Goal: Task Accomplishment & Management: Use online tool/utility

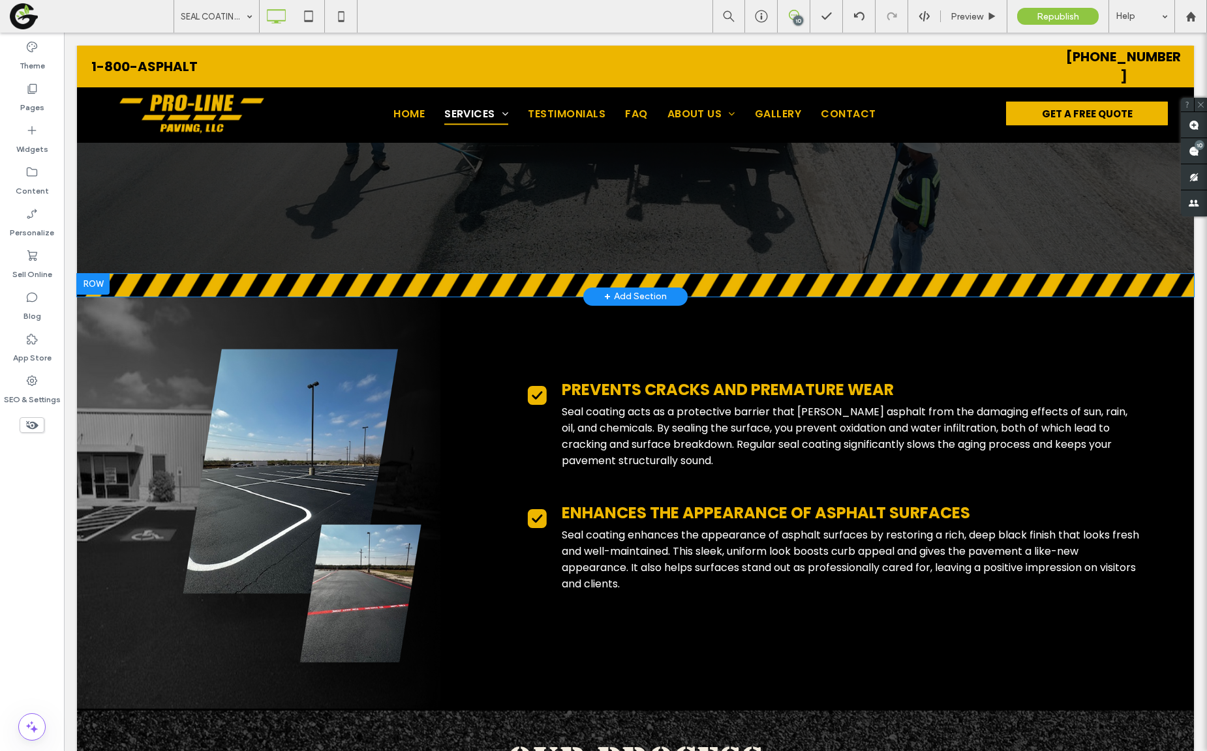
scroll to position [727, 0]
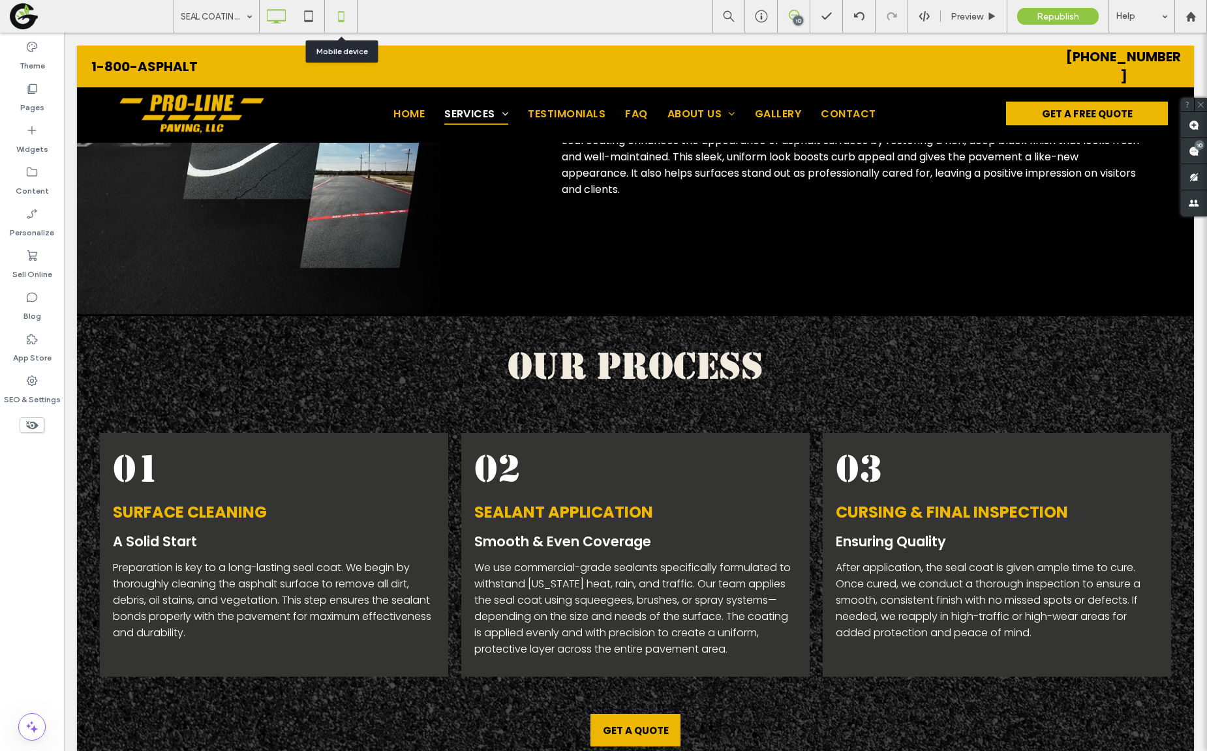
click at [346, 8] on icon at bounding box center [341, 16] width 26 height 26
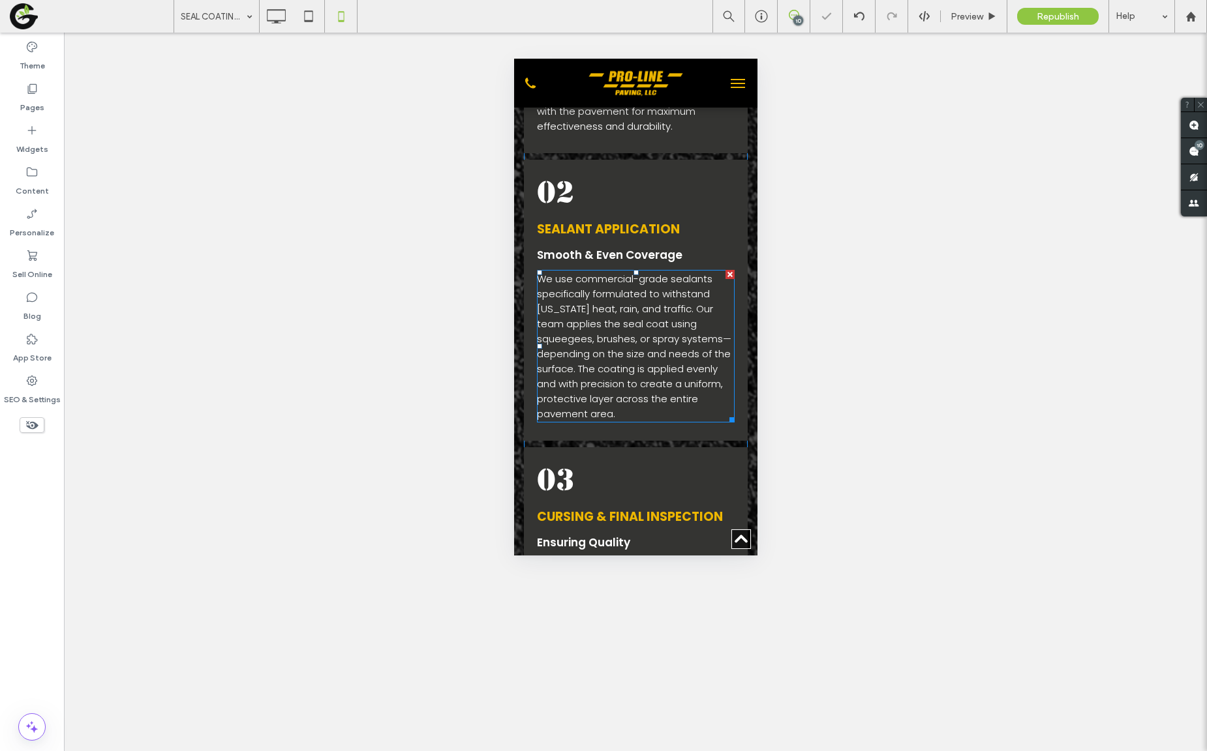
scroll to position [1044, 0]
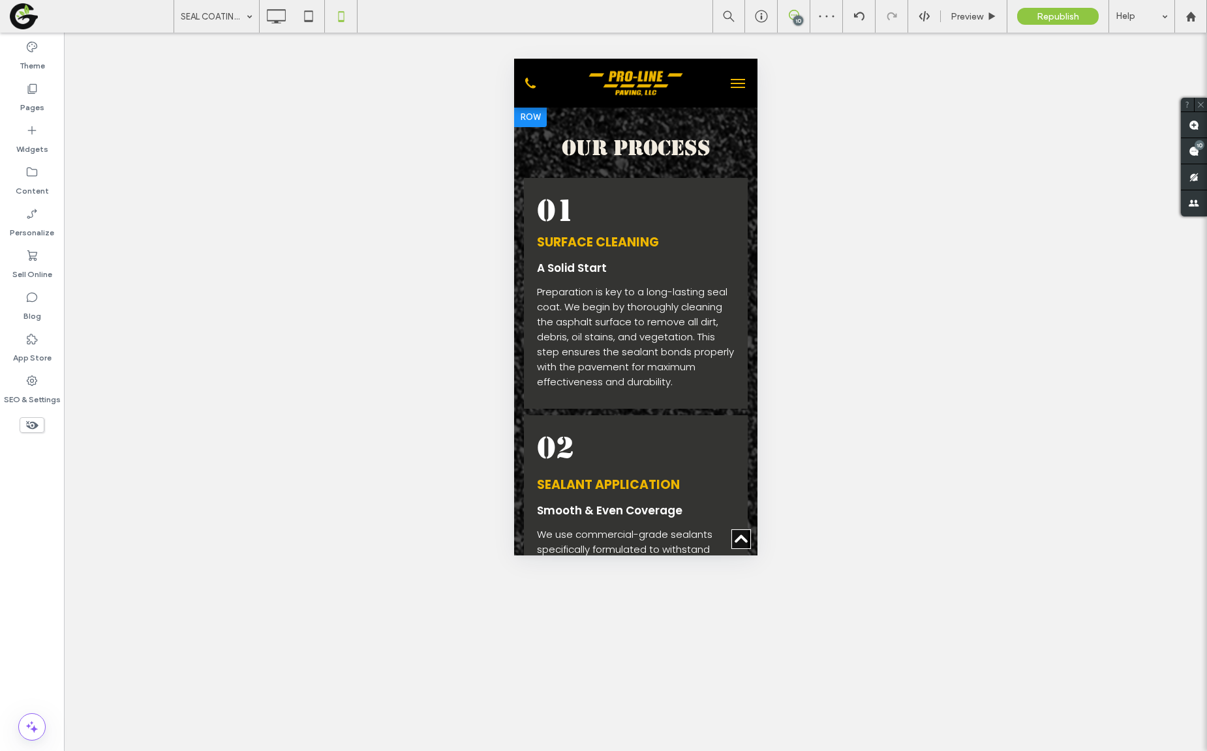
click at [532, 127] on div at bounding box center [529, 116] width 33 height 21
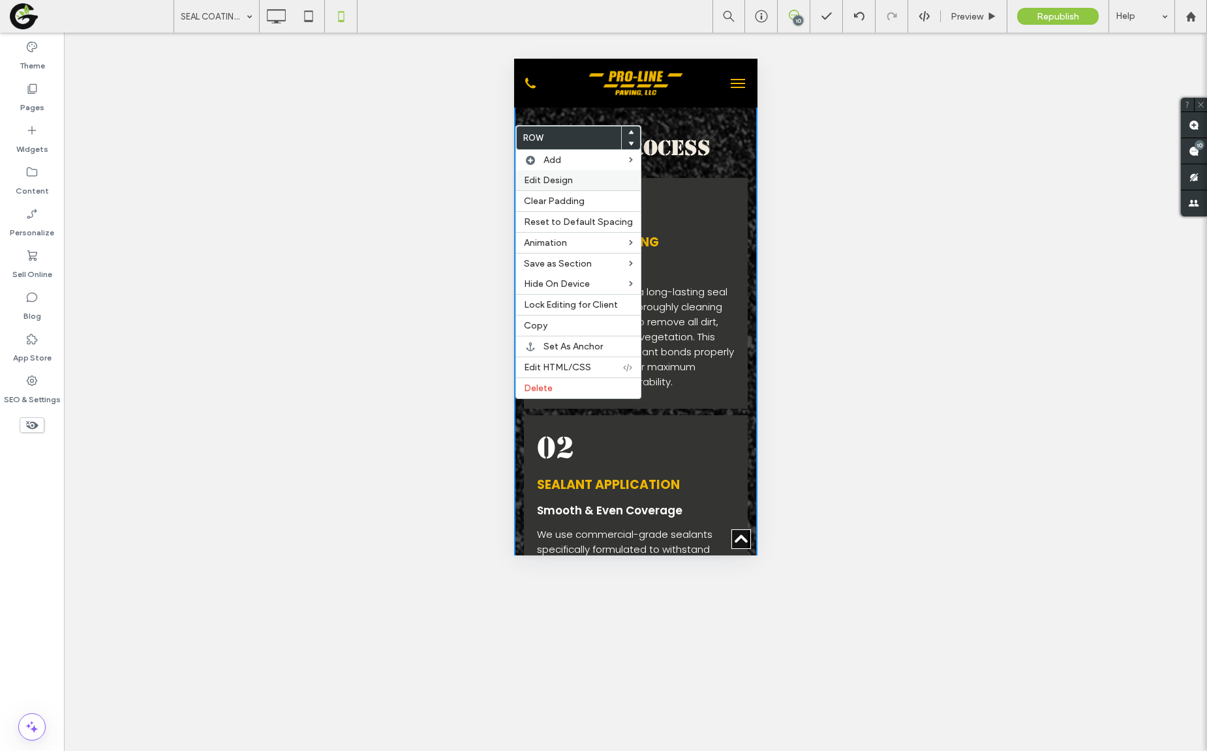
click at [554, 185] on div "Edit Design" at bounding box center [578, 180] width 125 height 20
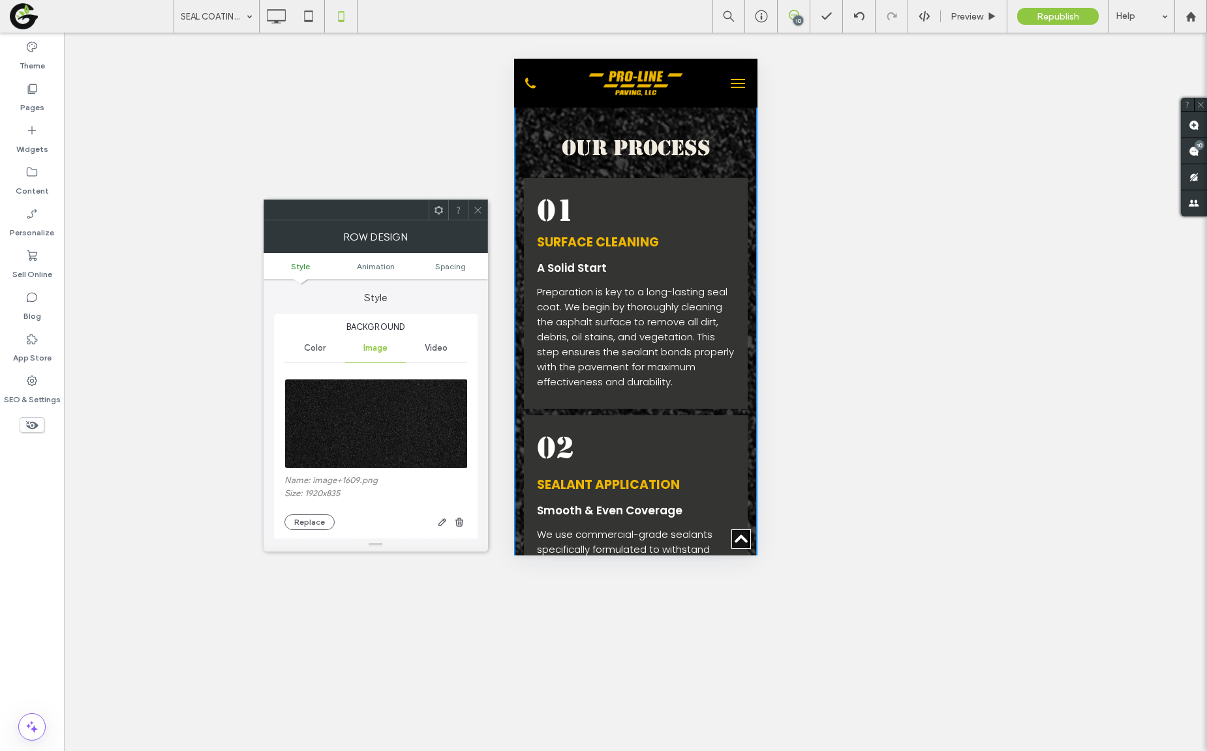
scroll to position [10, 0]
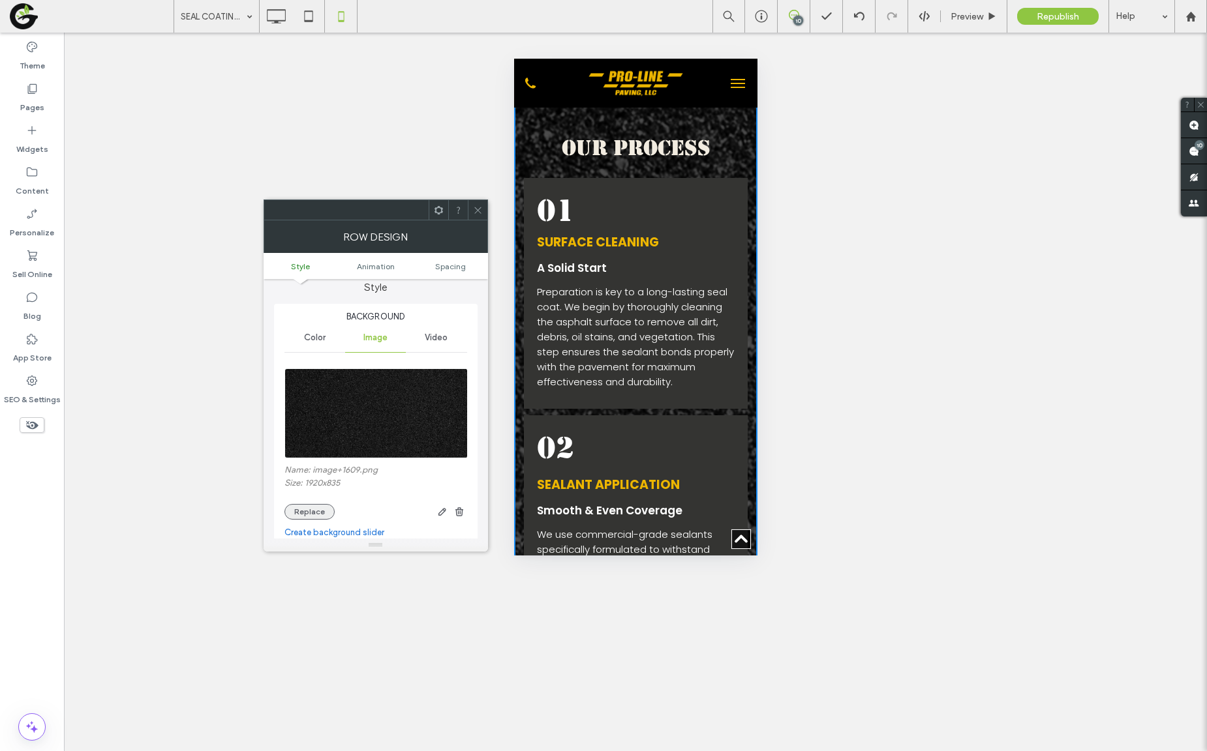
click at [322, 508] on button "Replace" at bounding box center [309, 512] width 50 height 16
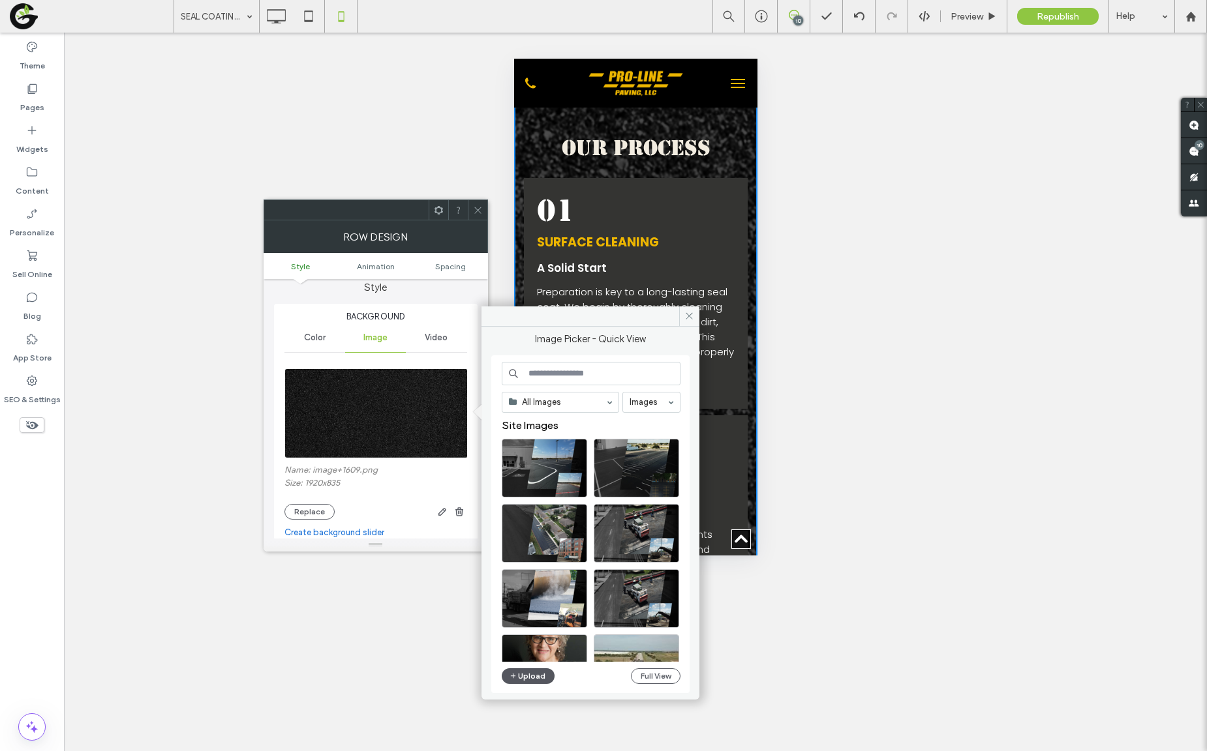
click at [524, 676] on button "Upload" at bounding box center [528, 677] width 53 height 16
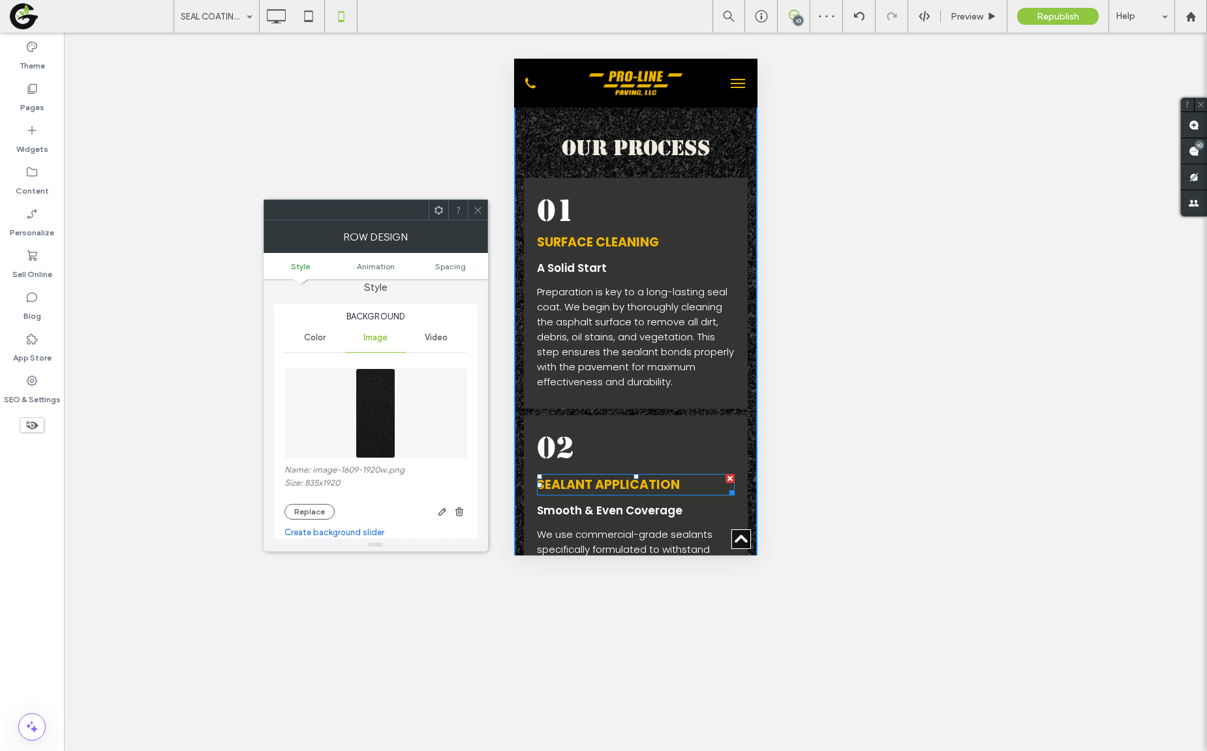
click at [481, 206] on icon at bounding box center [478, 210] width 10 height 10
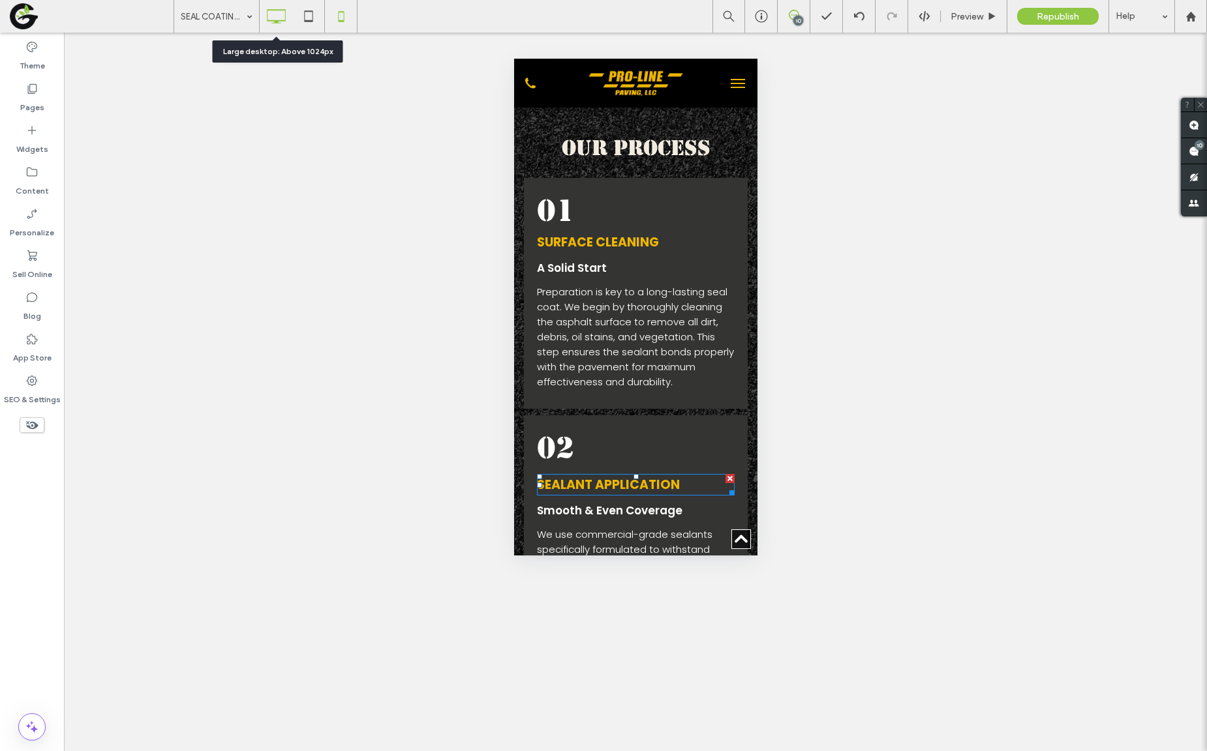
click at [271, 22] on icon at bounding box center [276, 16] width 26 height 26
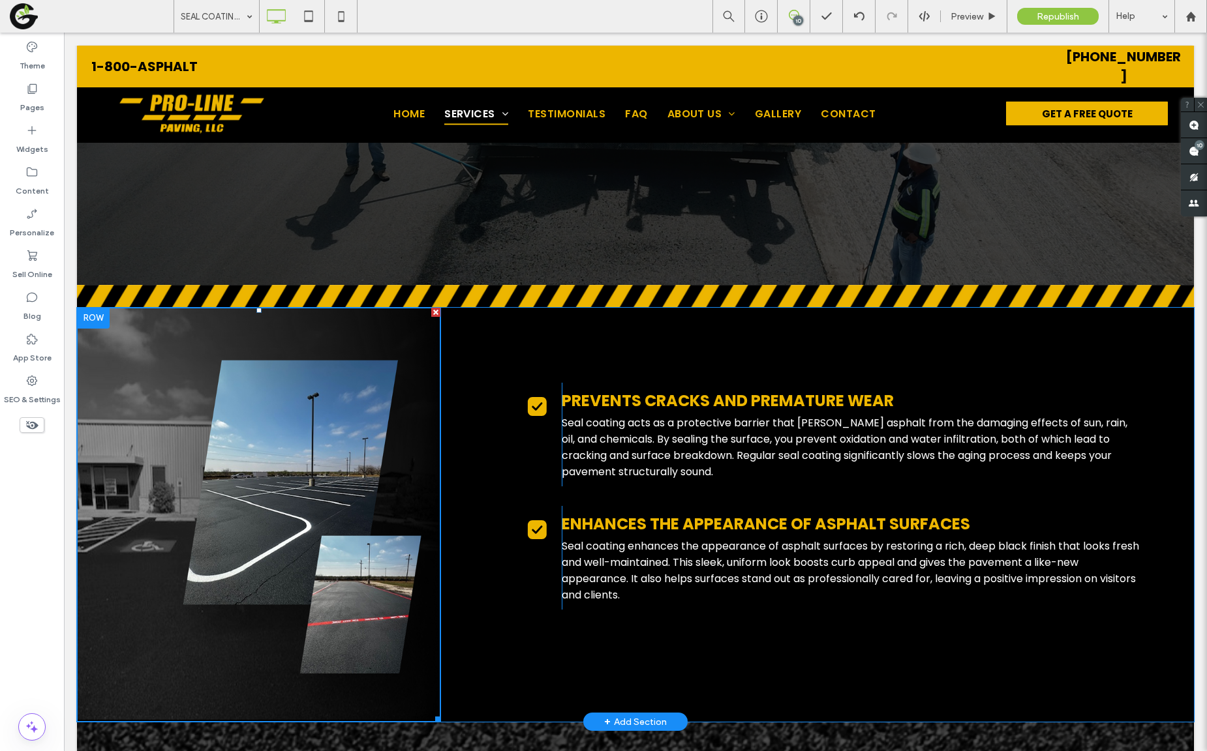
scroll to position [586, 0]
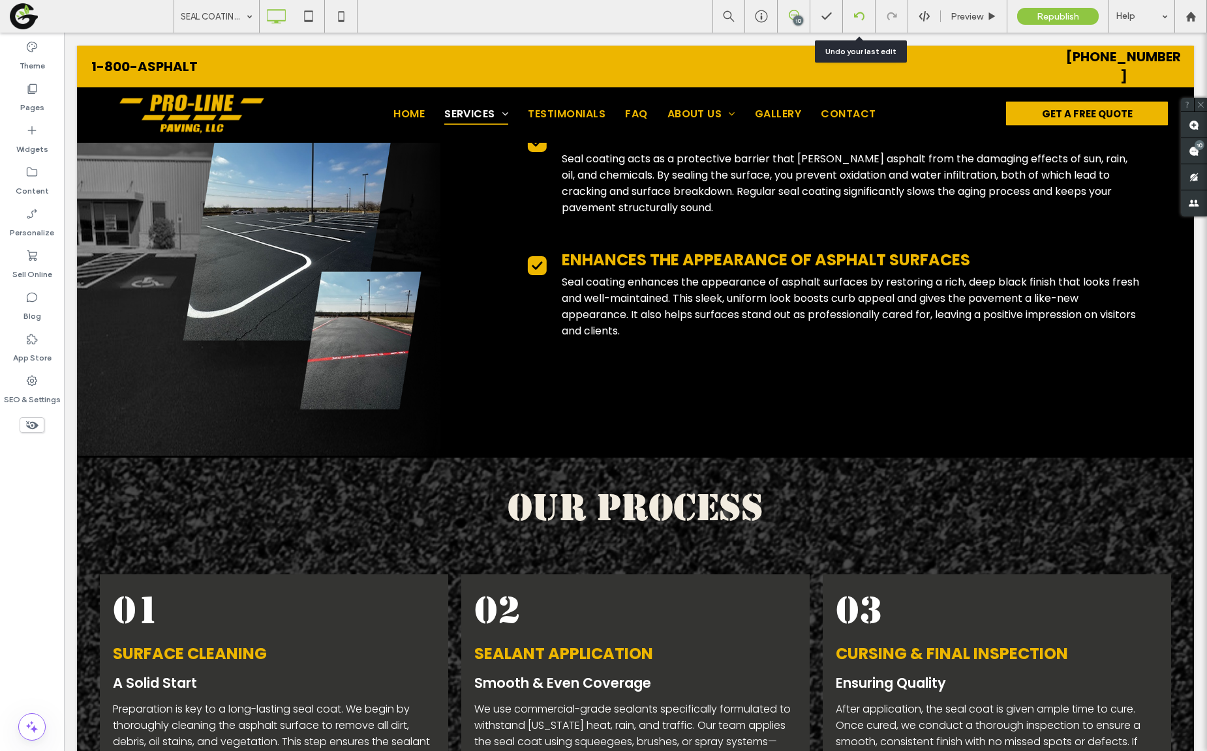
click at [868, 20] on div at bounding box center [859, 16] width 32 height 10
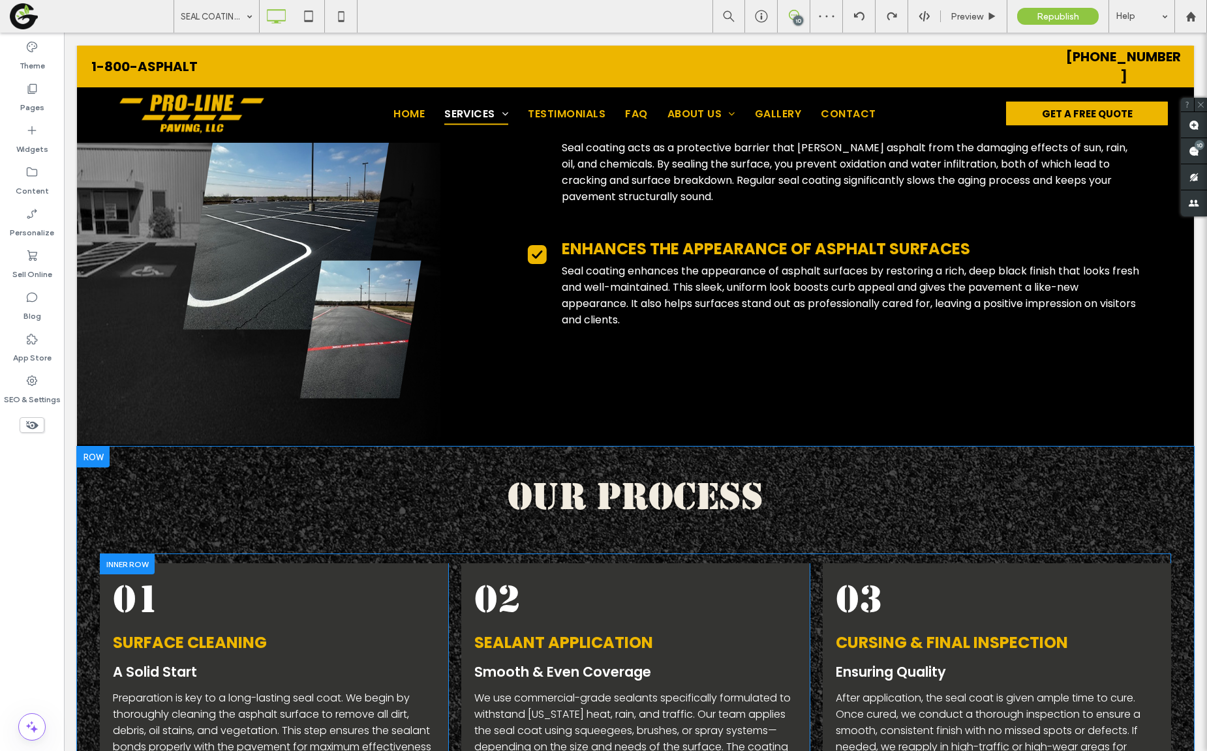
scroll to position [716, 0]
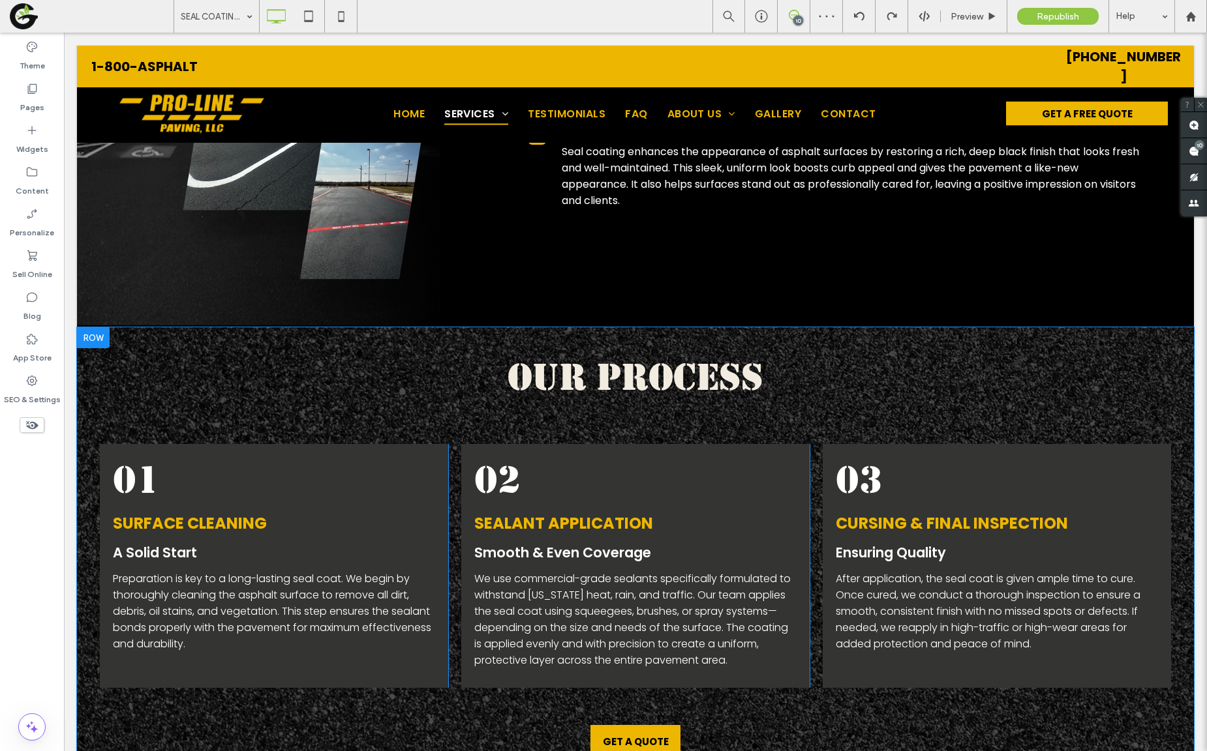
click at [104, 335] on div at bounding box center [93, 337] width 33 height 21
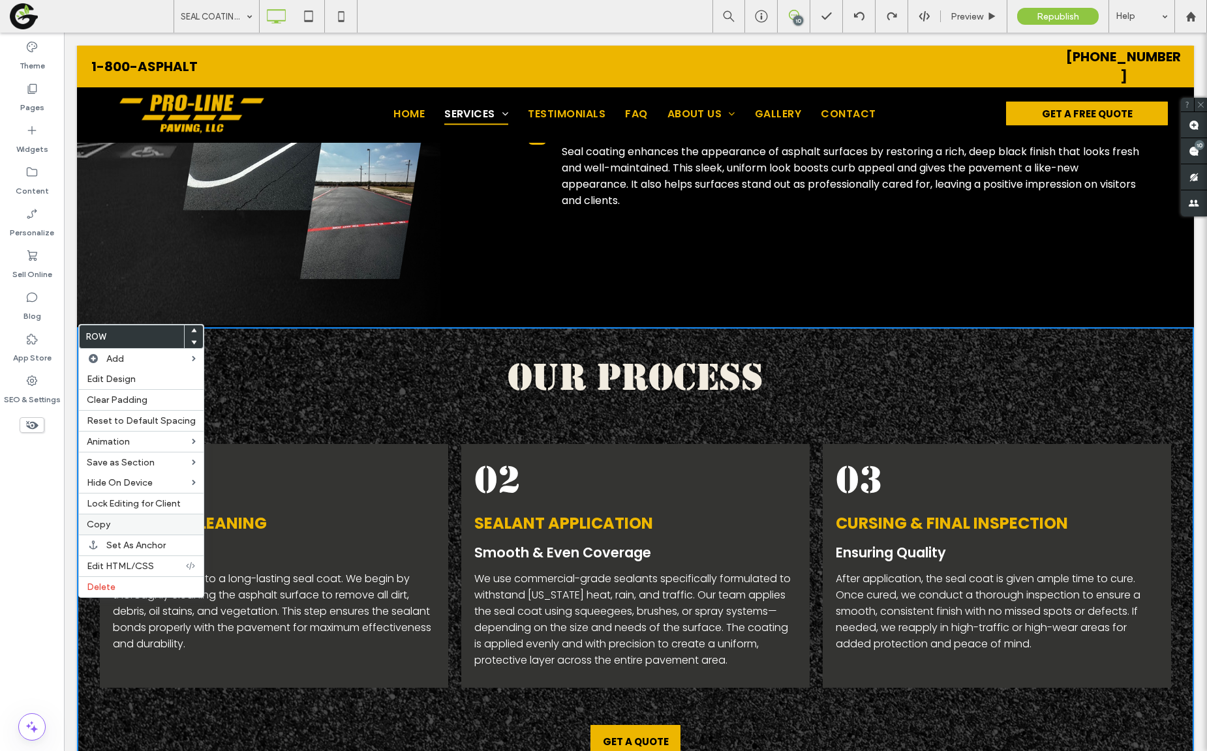
click at [144, 521] on label "Copy" at bounding box center [141, 524] width 109 height 11
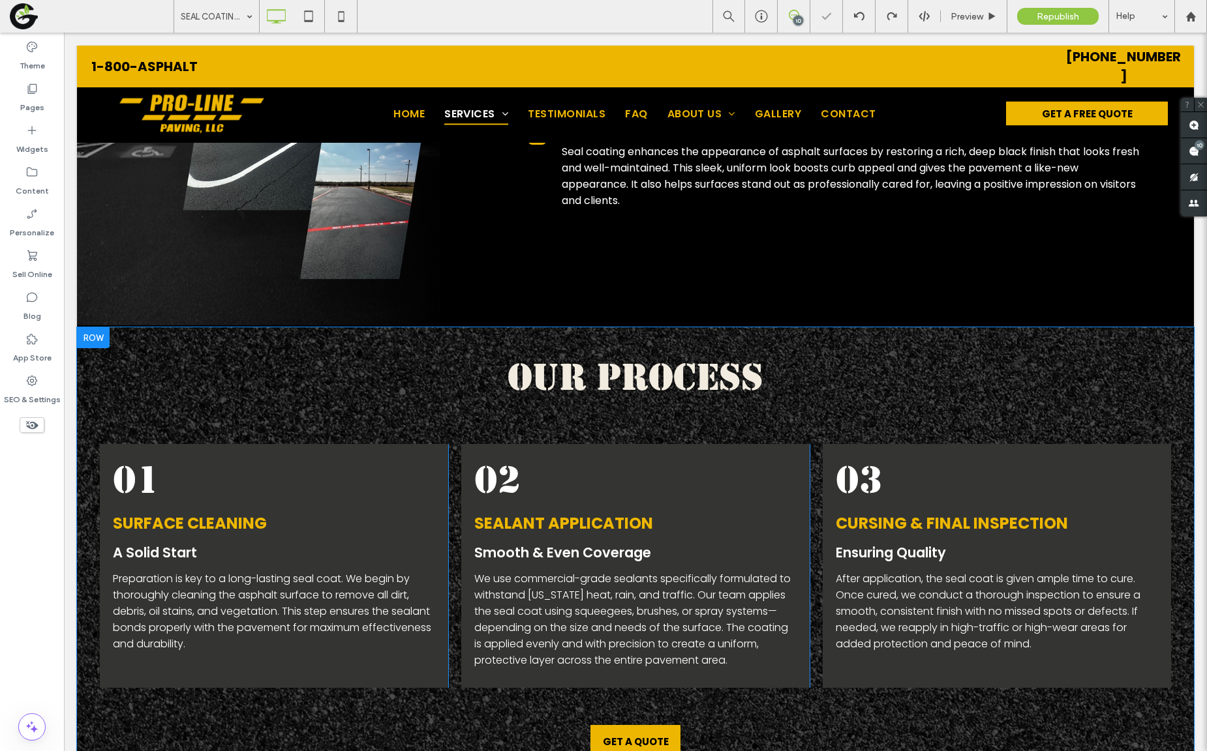
click at [93, 328] on div at bounding box center [93, 337] width 33 height 21
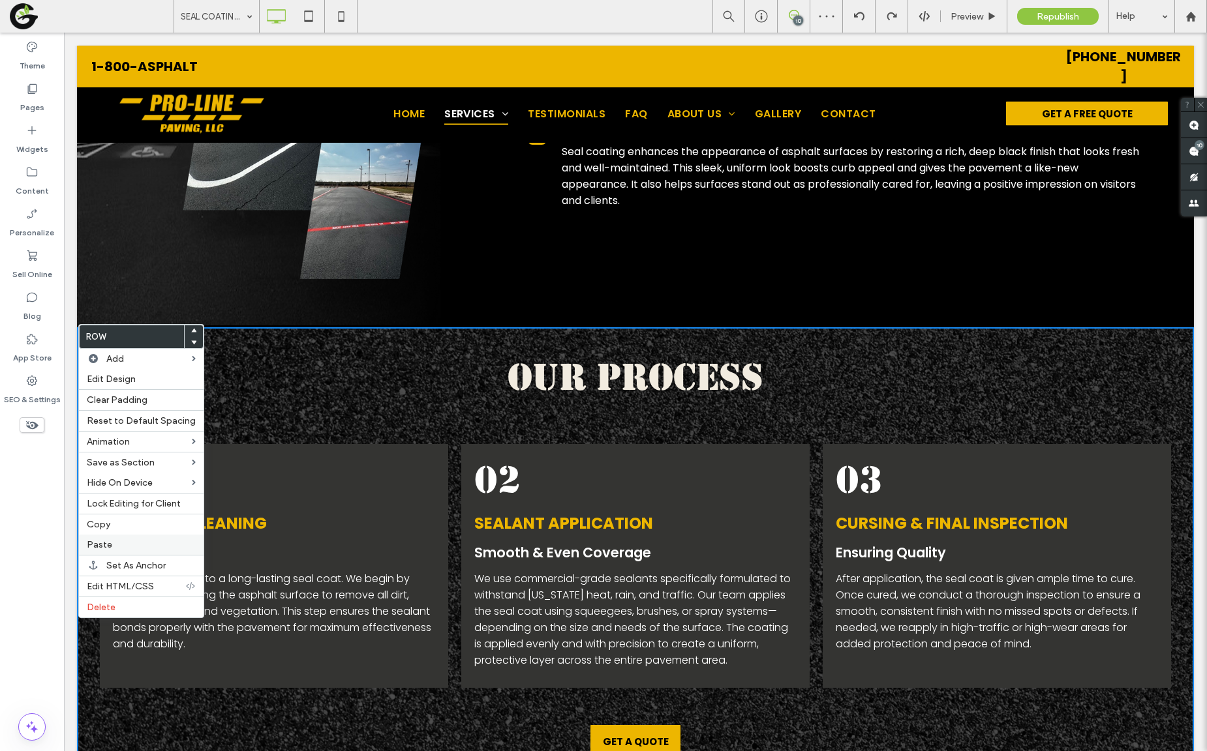
click at [110, 547] on span "Paste" at bounding box center [99, 544] width 25 height 11
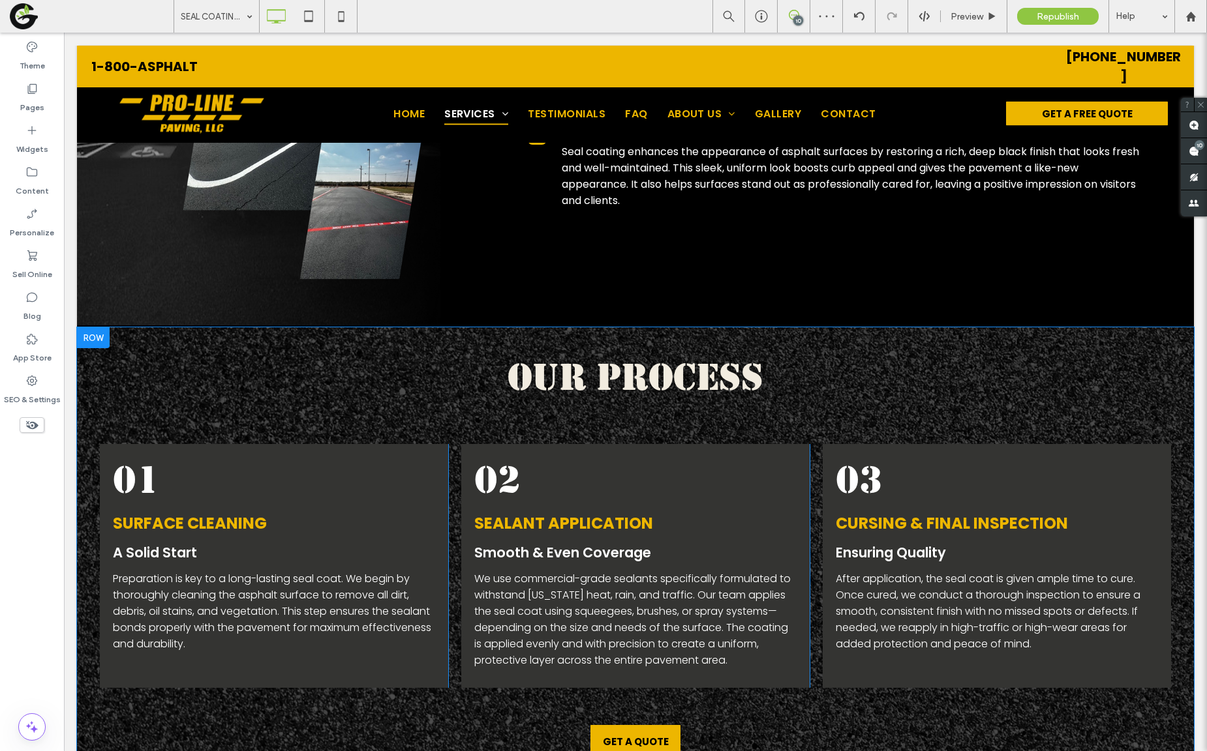
click at [92, 340] on div at bounding box center [93, 337] width 33 height 21
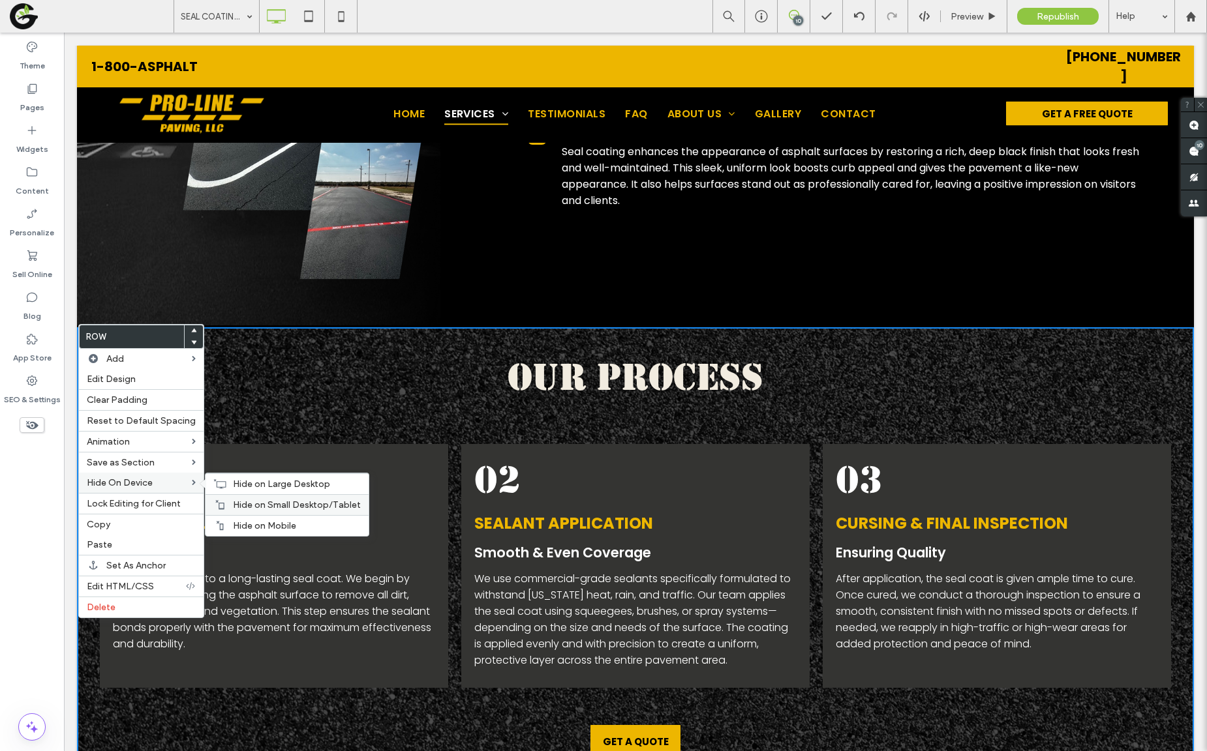
click at [225, 503] on div "Hide on Small Desktop/Tablet" at bounding box center [286, 504] width 163 height 21
click at [225, 487] on div "Hide on Large Desktop" at bounding box center [286, 484] width 163 height 21
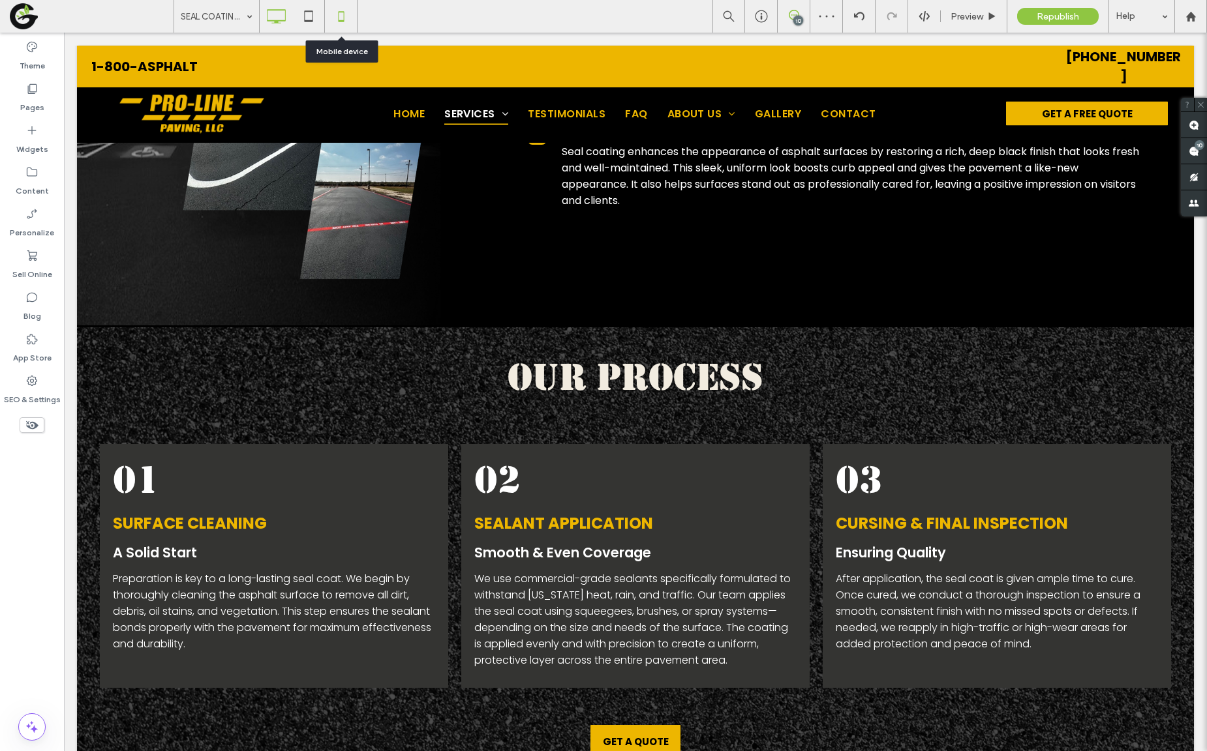
click at [335, 13] on icon at bounding box center [341, 16] width 26 height 26
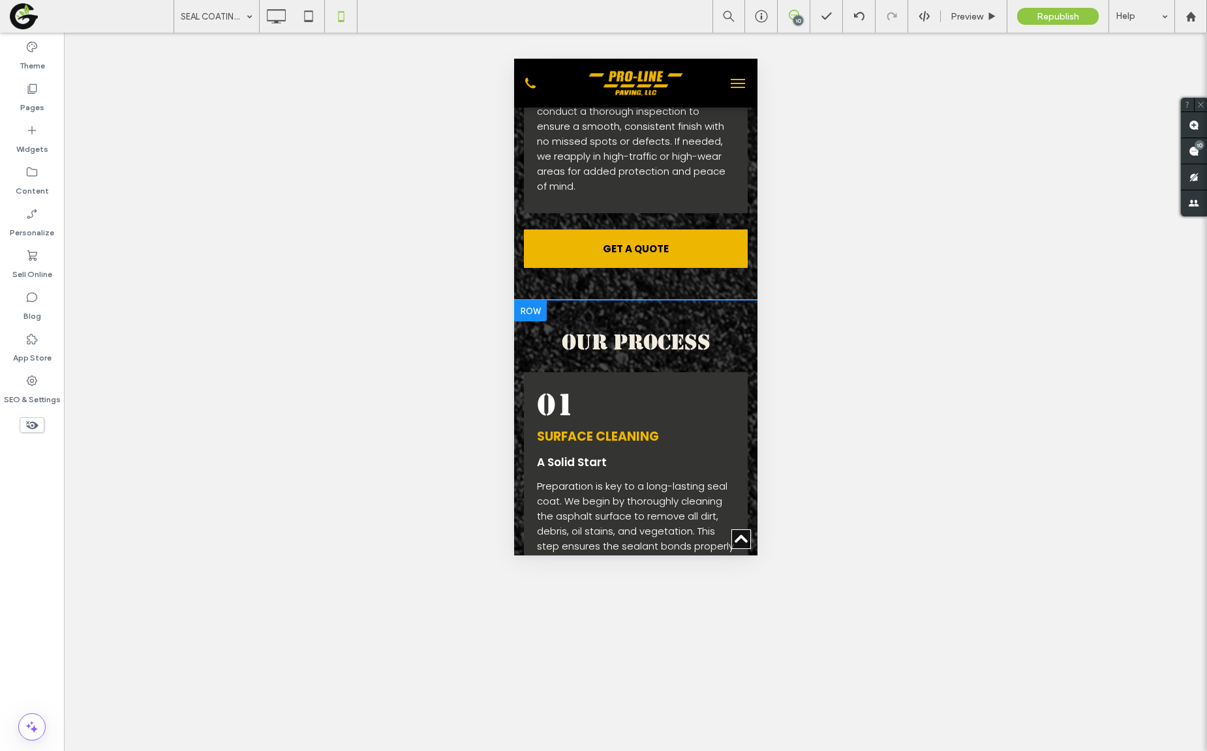
scroll to position [1847, 0]
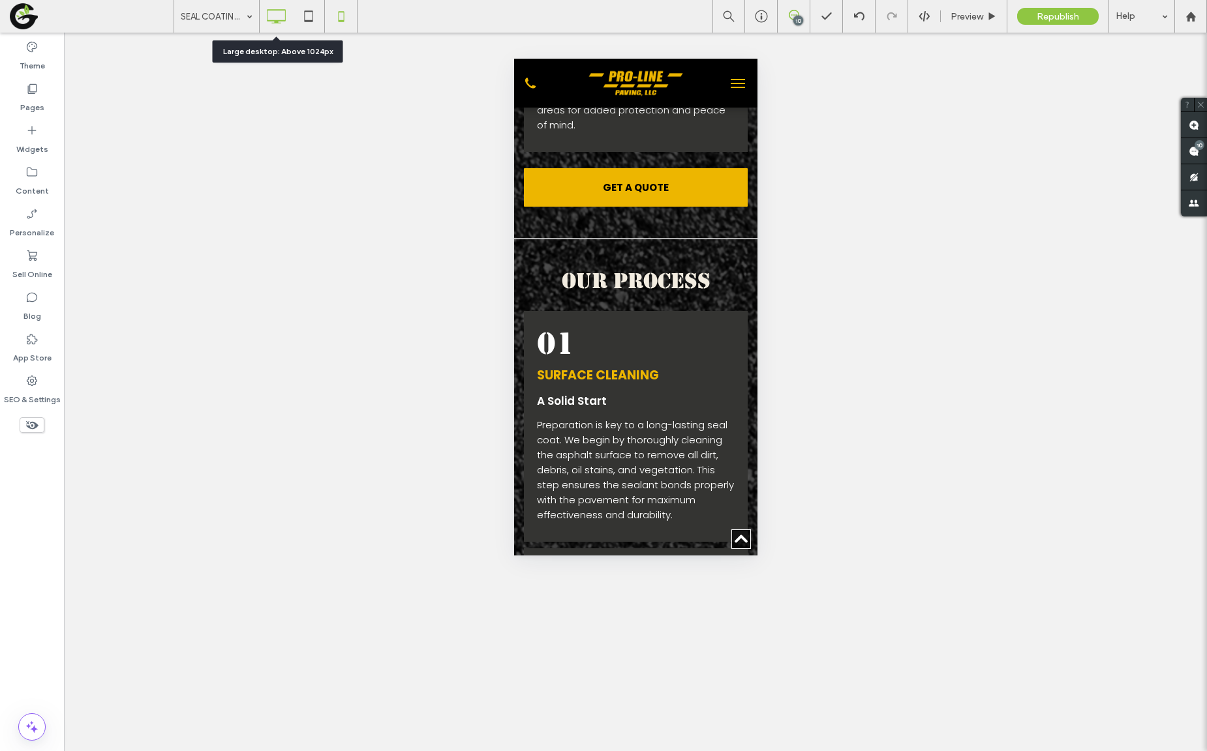
click at [269, 28] on icon at bounding box center [276, 16] width 26 height 26
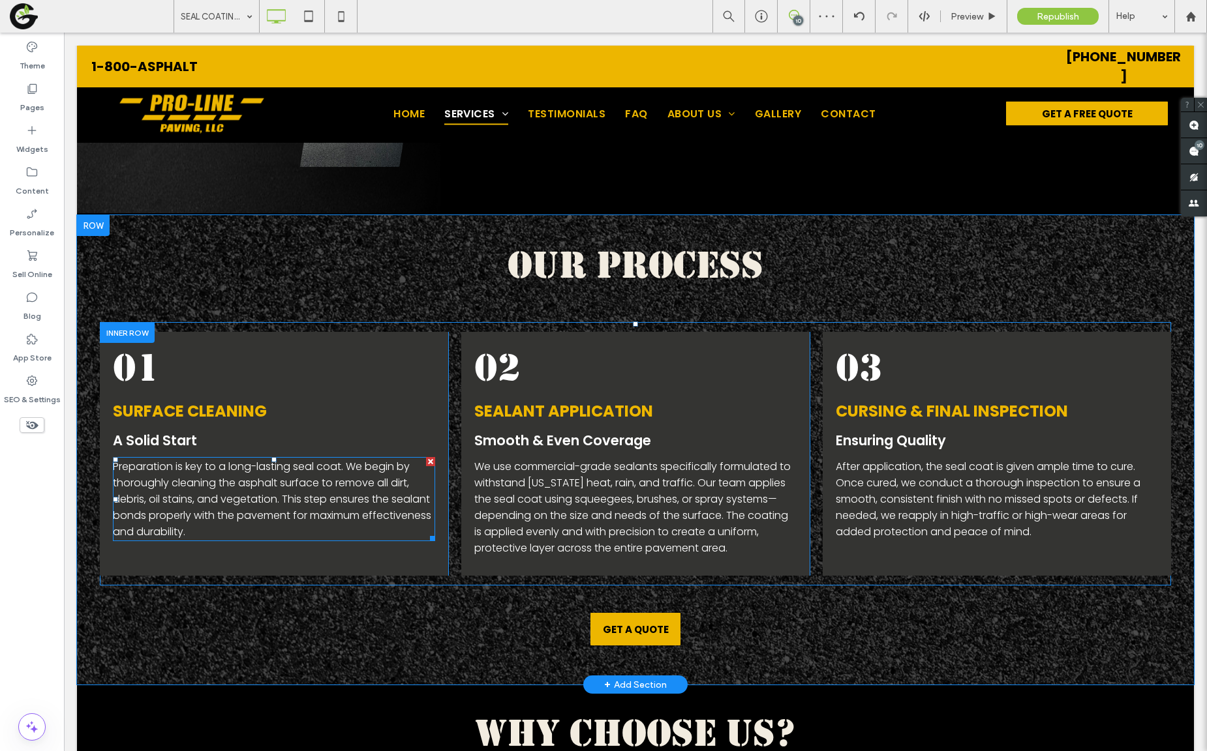
scroll to position [831, 0]
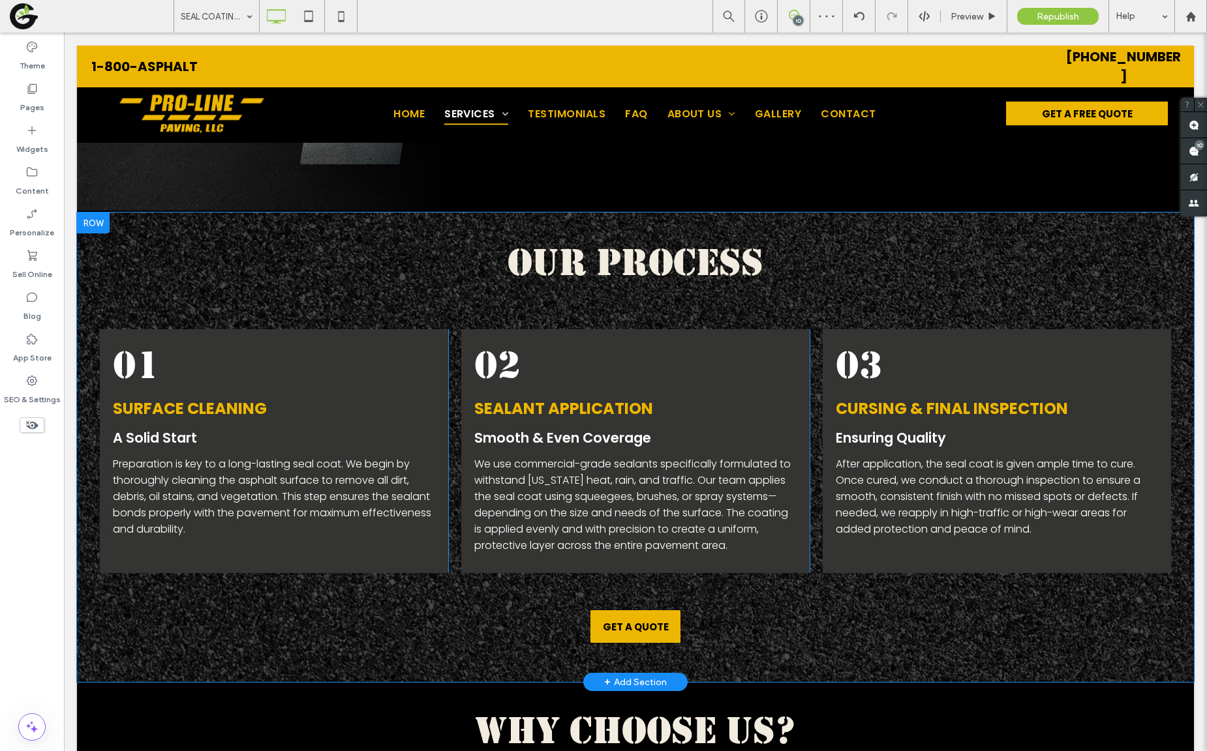
click at [101, 223] on div at bounding box center [93, 223] width 33 height 21
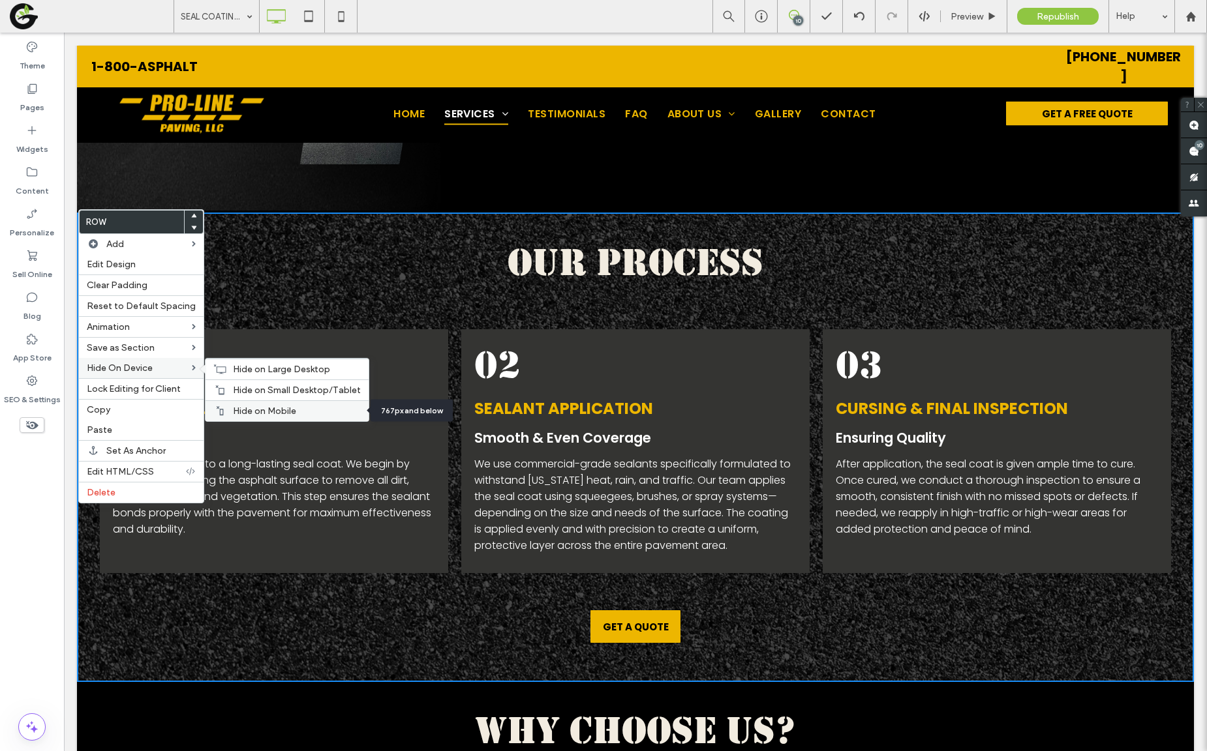
click at [258, 409] on span "Hide on Mobile" at bounding box center [264, 411] width 63 height 11
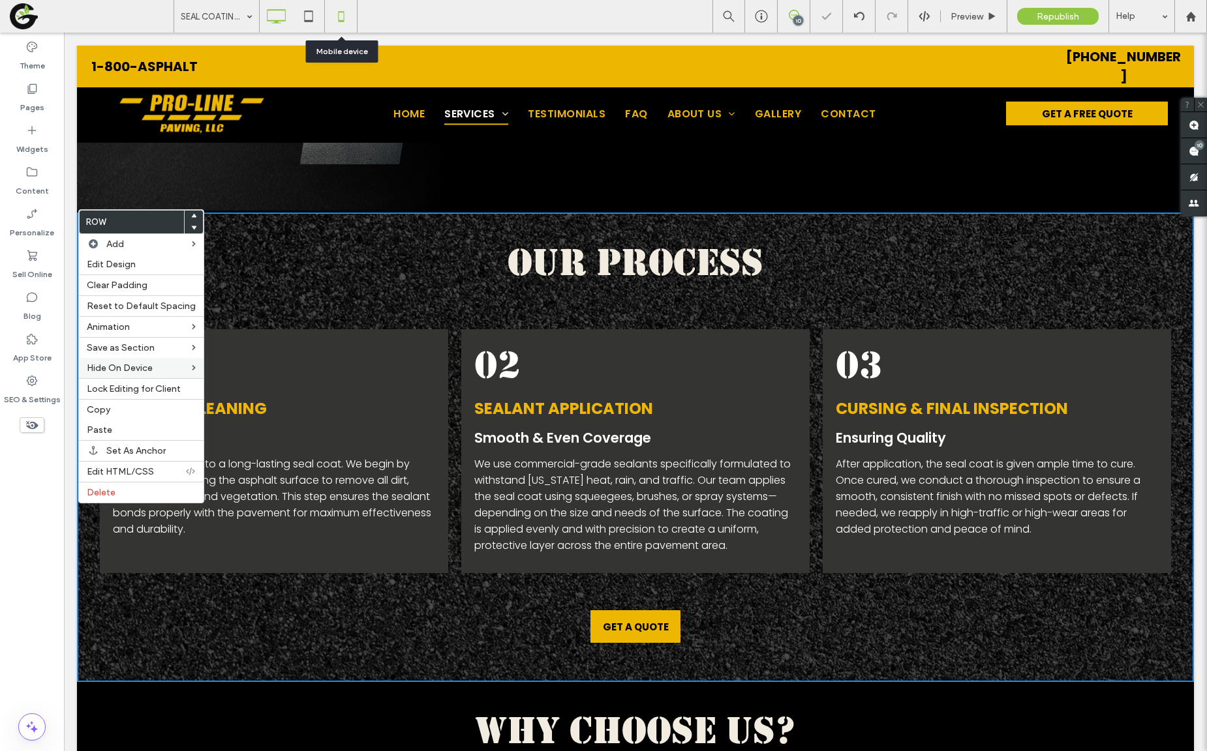
click at [325, 18] on div at bounding box center [341, 16] width 32 height 26
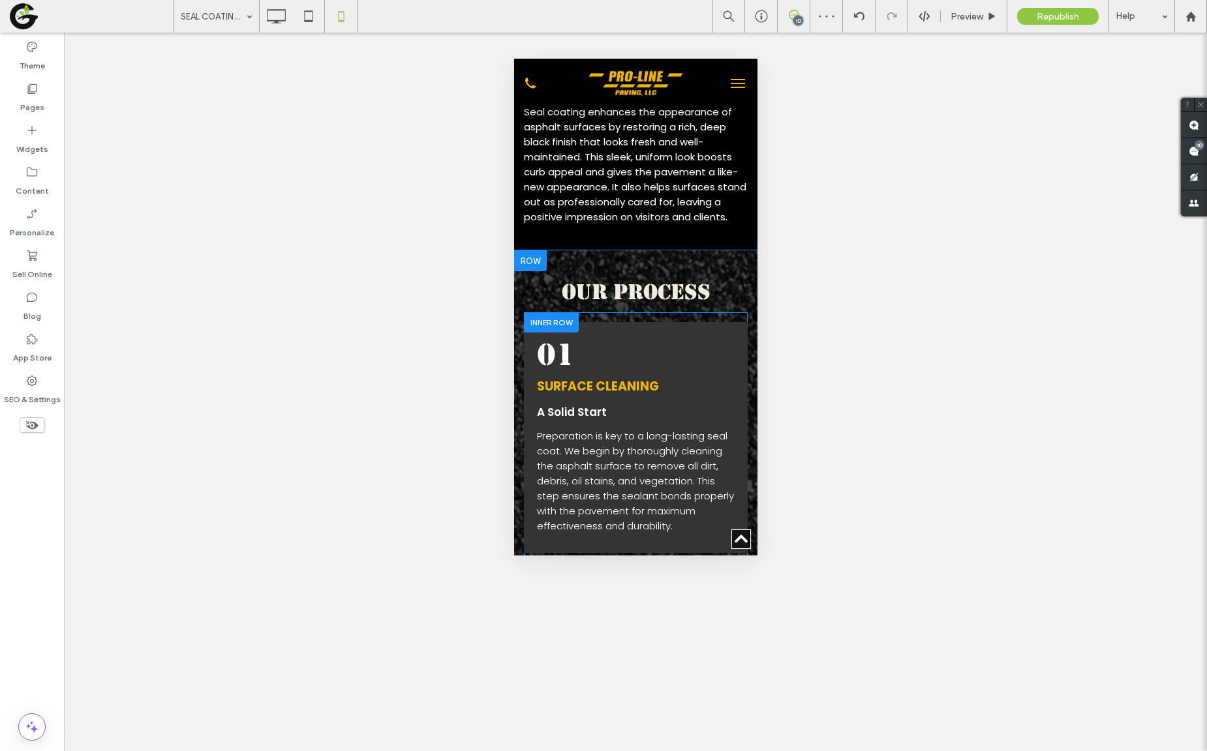
scroll to position [990, 0]
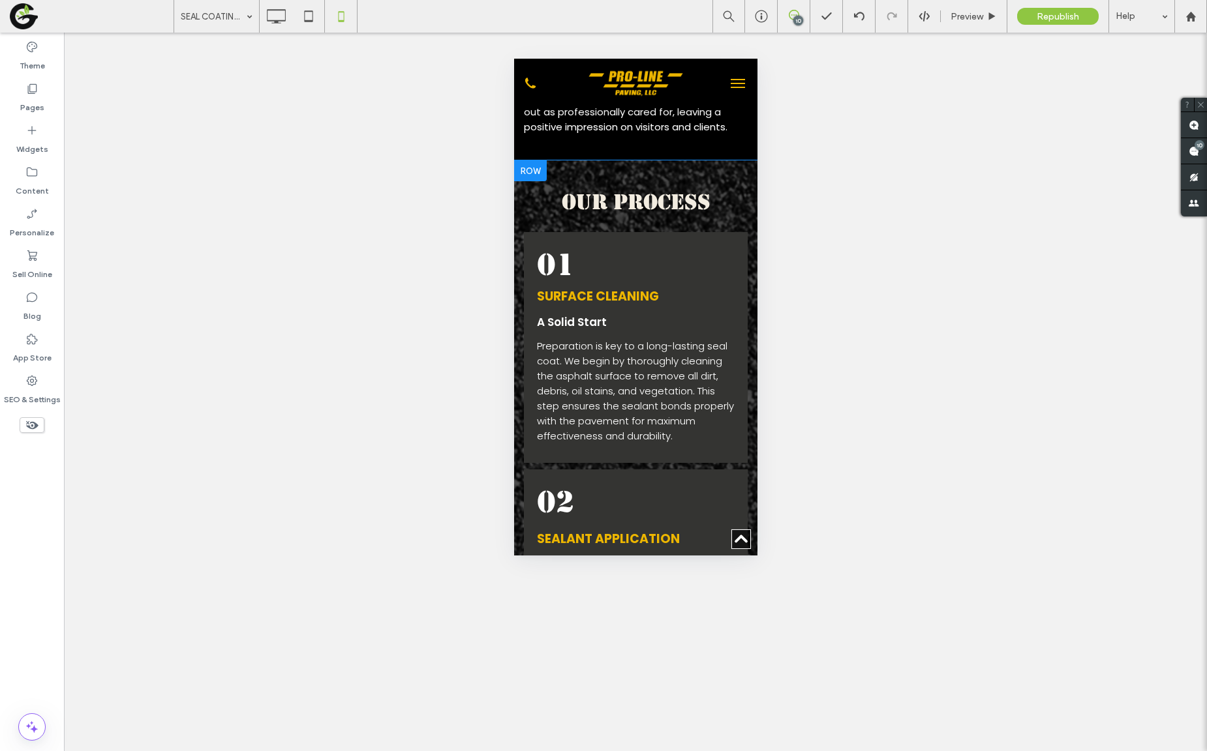
click at [534, 181] on div at bounding box center [529, 170] width 33 height 21
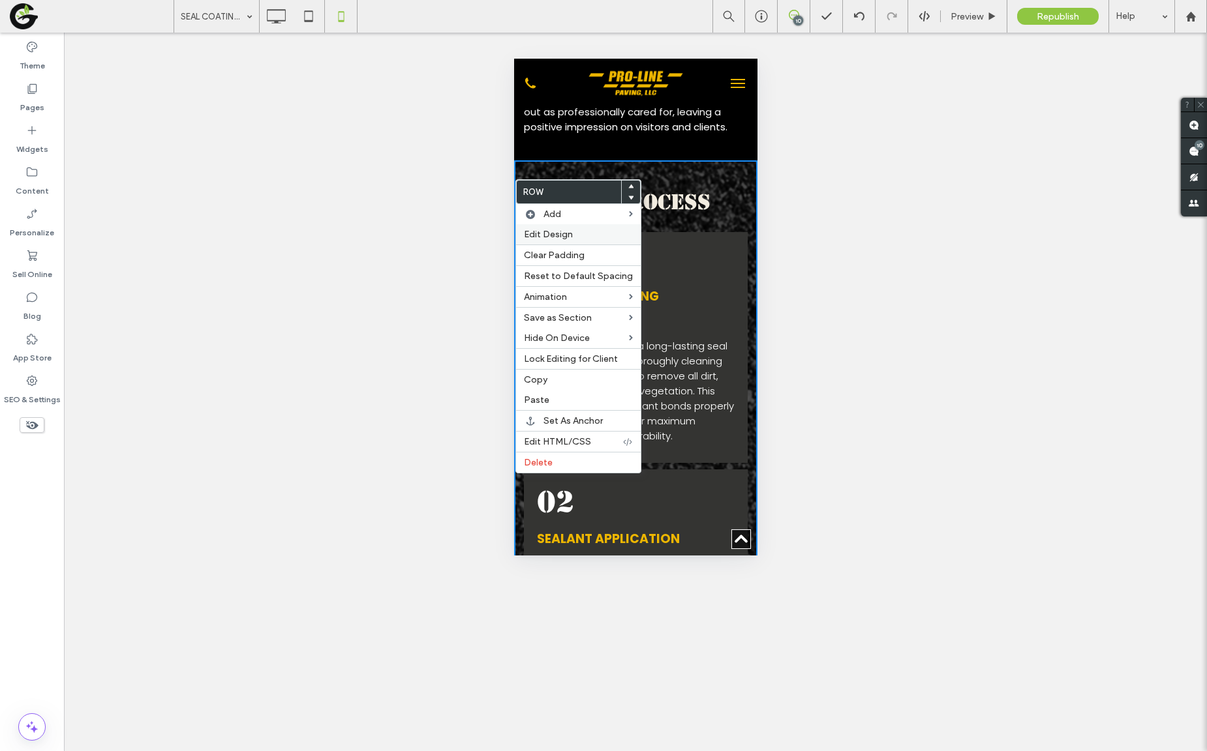
click at [555, 235] on span "Edit Design" at bounding box center [548, 234] width 49 height 11
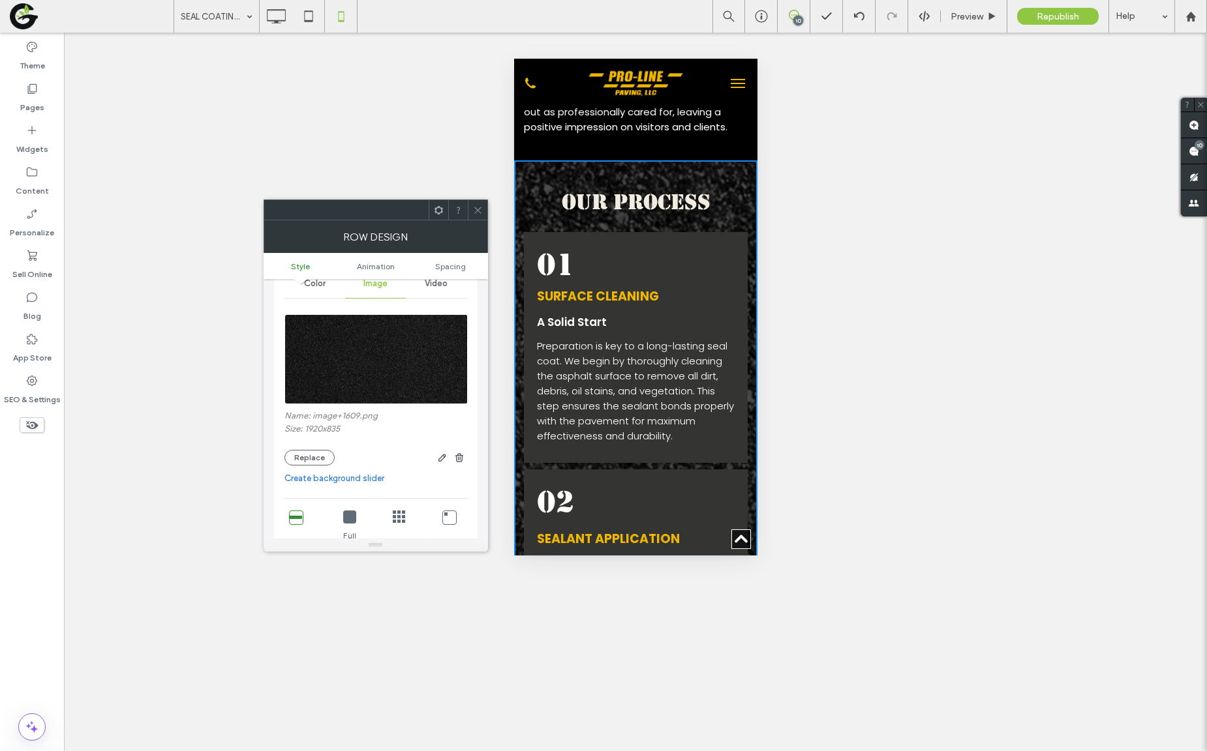
scroll to position [65, 0]
click at [317, 455] on button "Replace" at bounding box center [309, 458] width 50 height 16
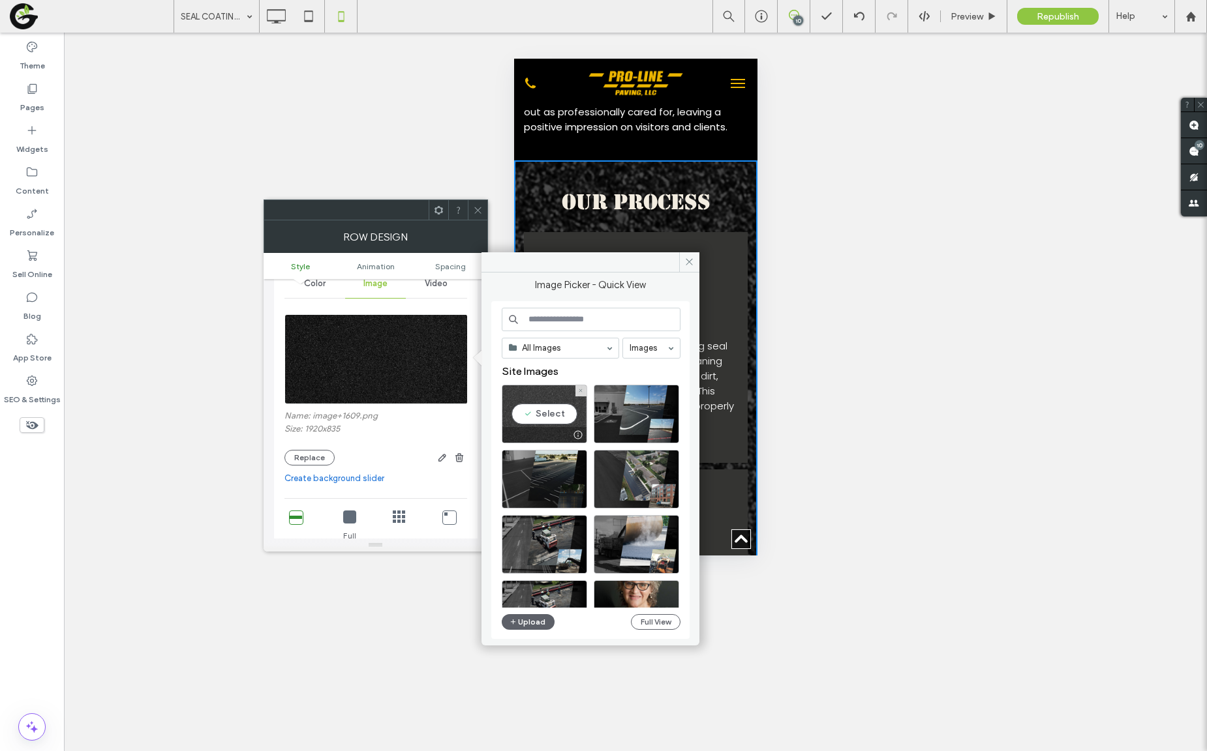
click at [532, 418] on div "Select" at bounding box center [544, 414] width 85 height 59
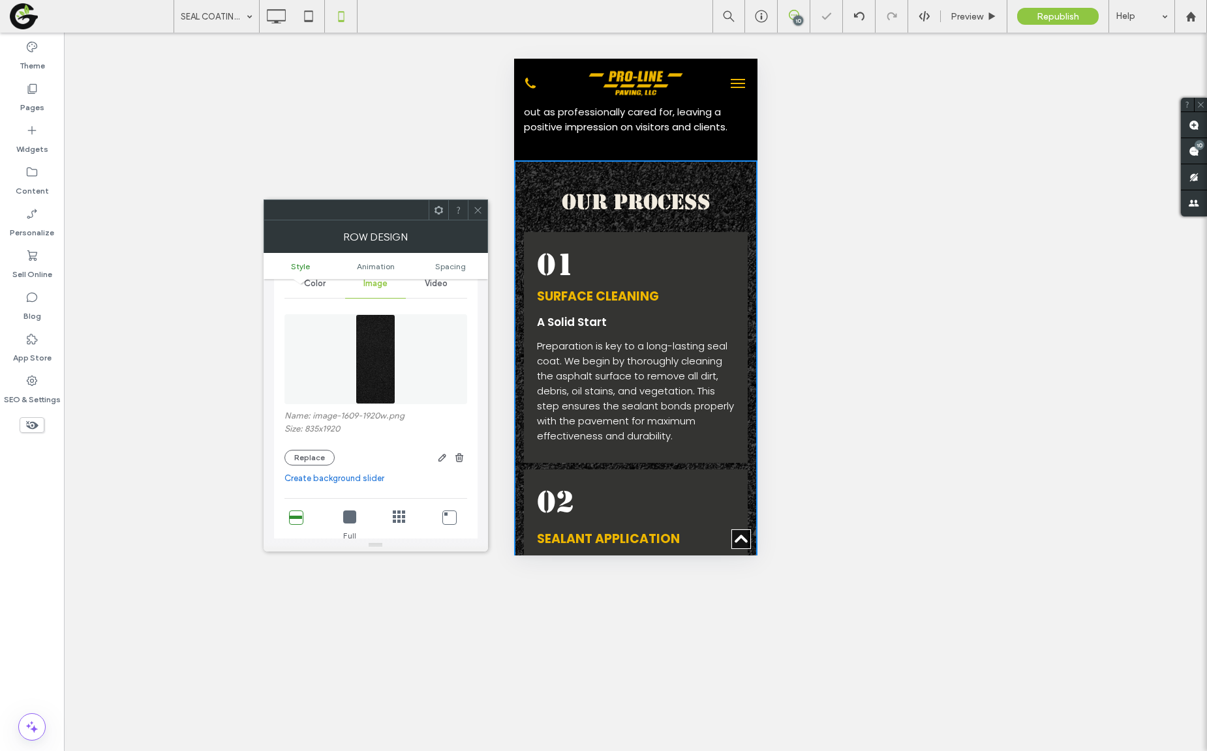
click at [481, 207] on icon at bounding box center [478, 210] width 10 height 10
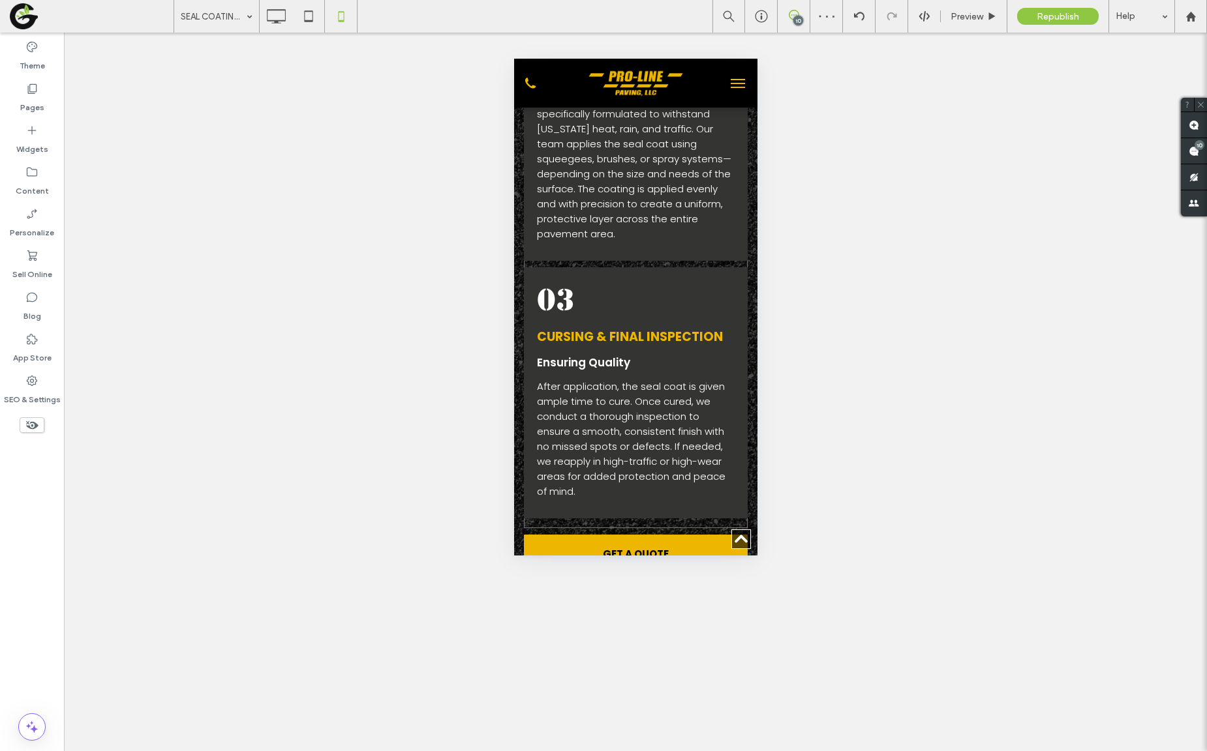
scroll to position [1709, 0]
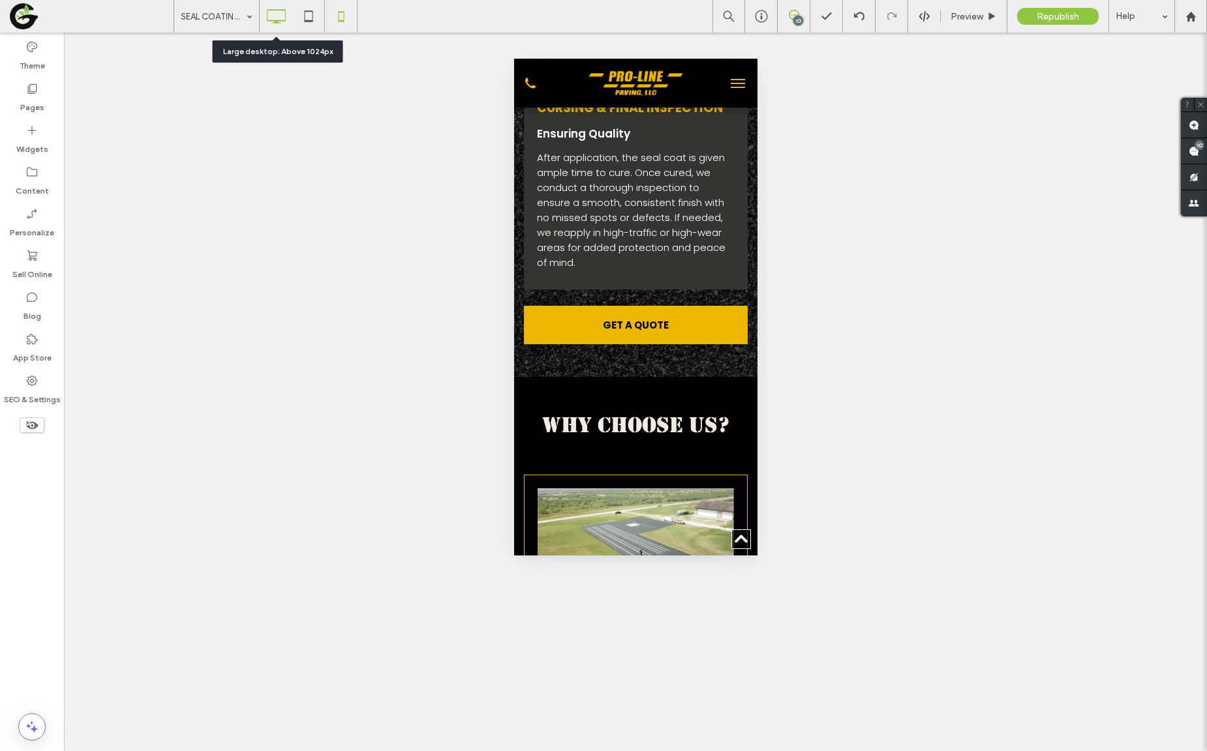
click at [273, 27] on icon at bounding box center [276, 16] width 26 height 26
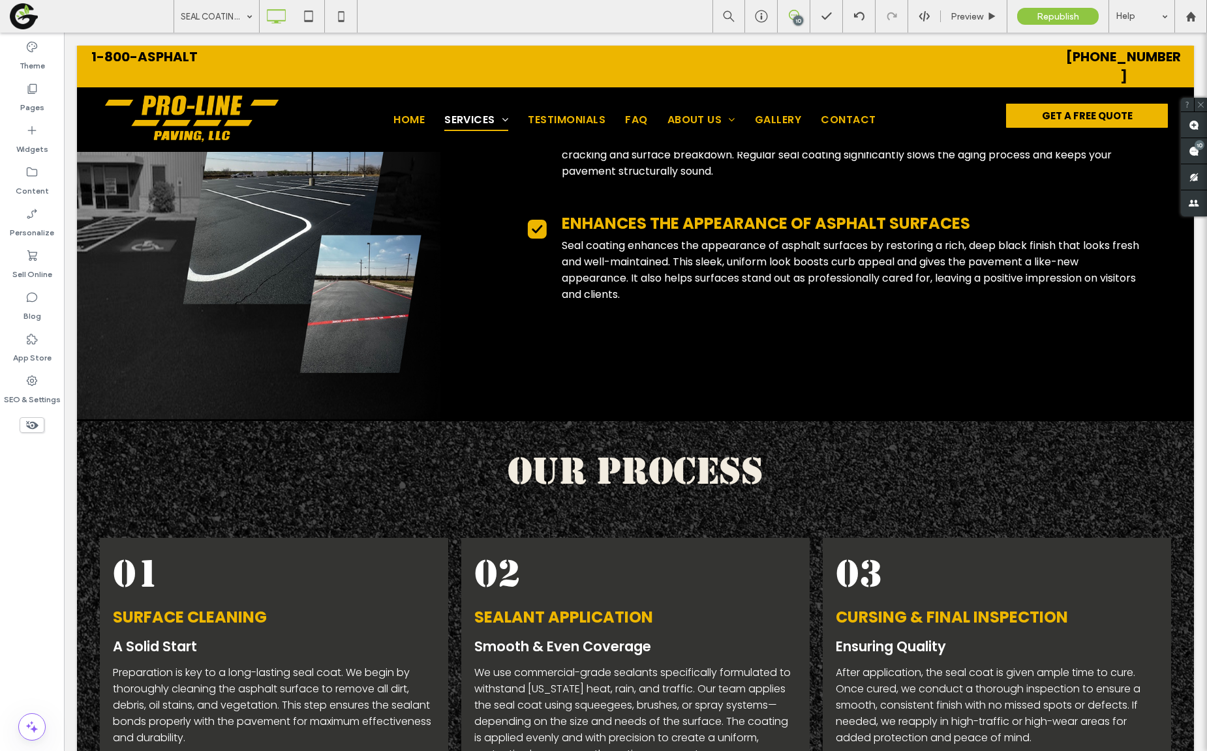
scroll to position [0, 0]
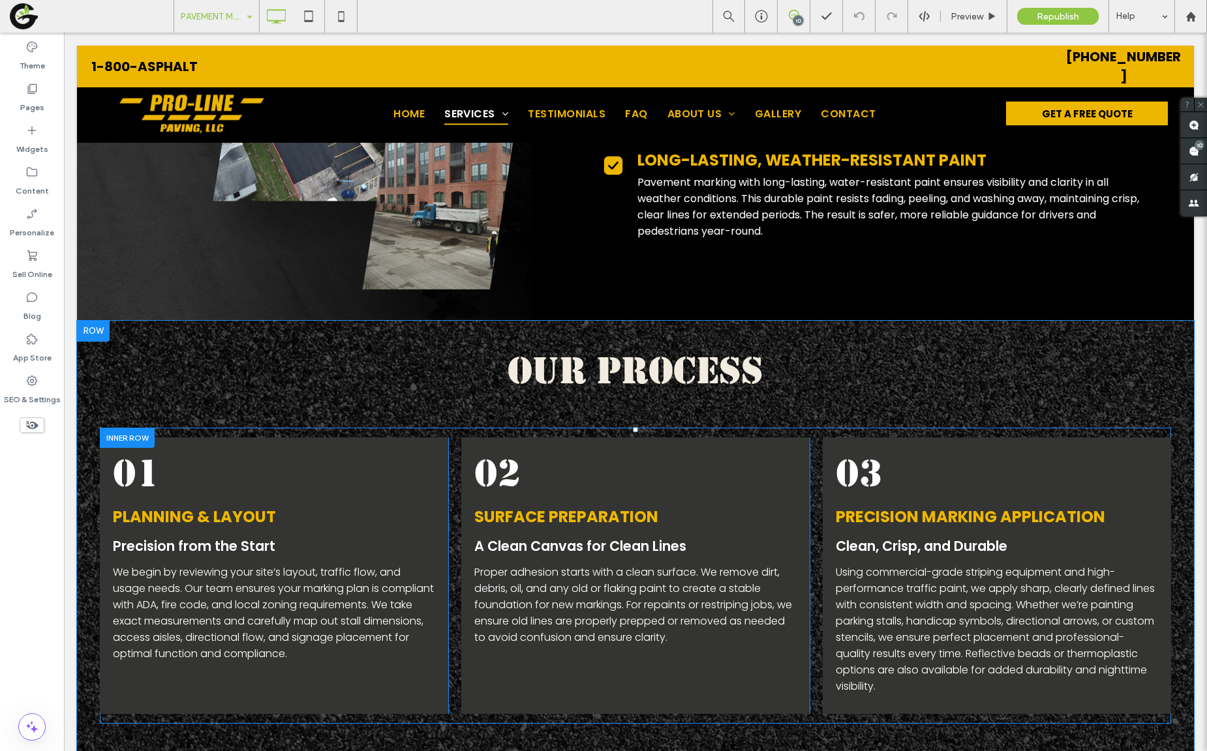
scroll to position [893, 0]
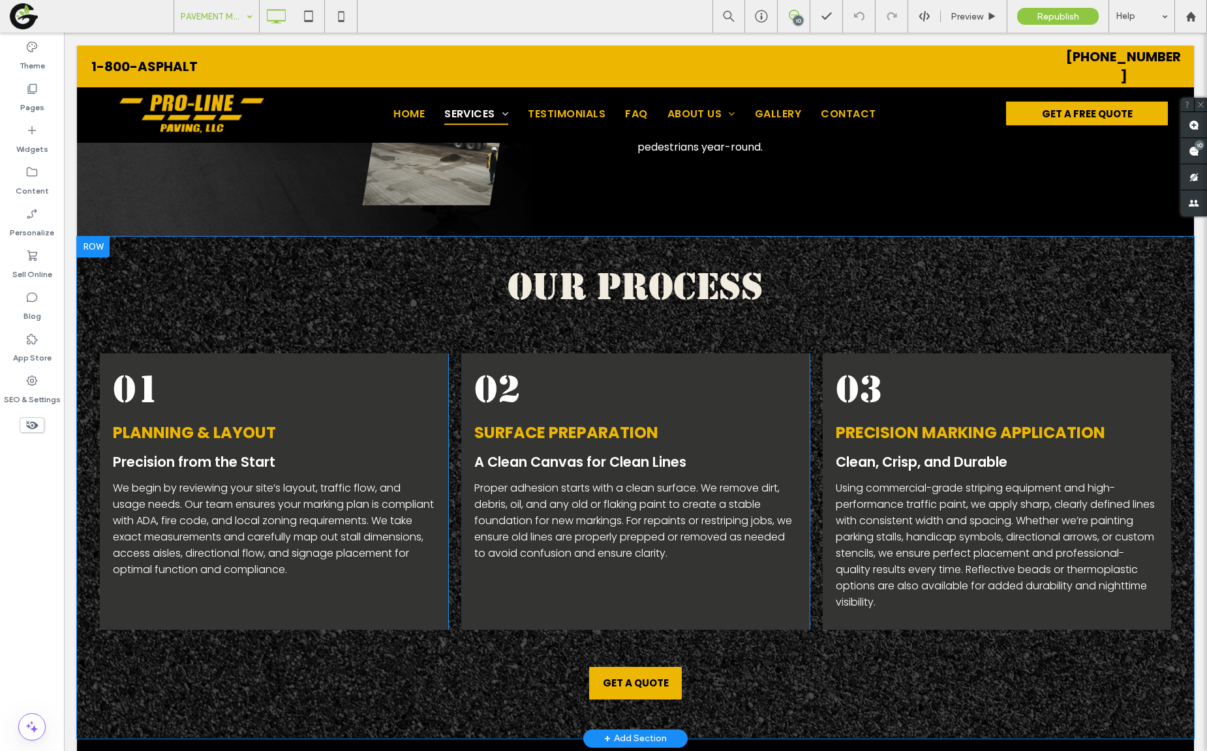
click at [91, 243] on div at bounding box center [93, 247] width 33 height 21
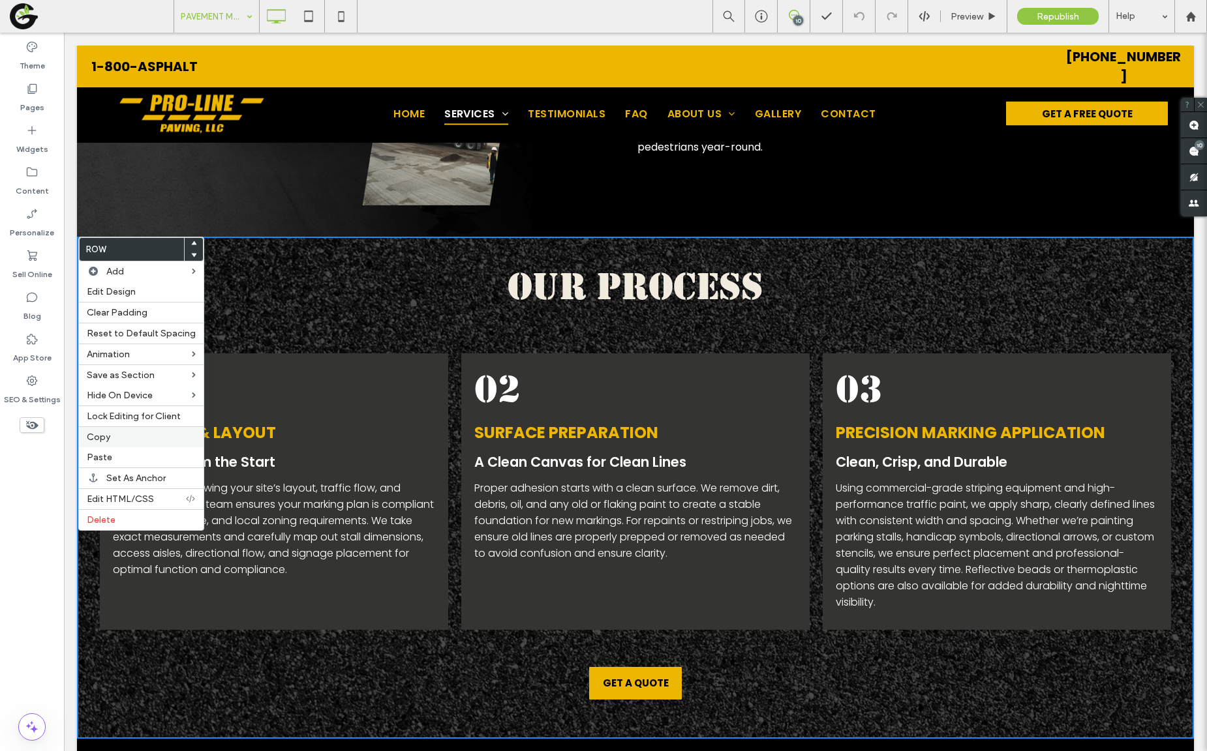
click at [120, 432] on label "Copy" at bounding box center [141, 437] width 109 height 11
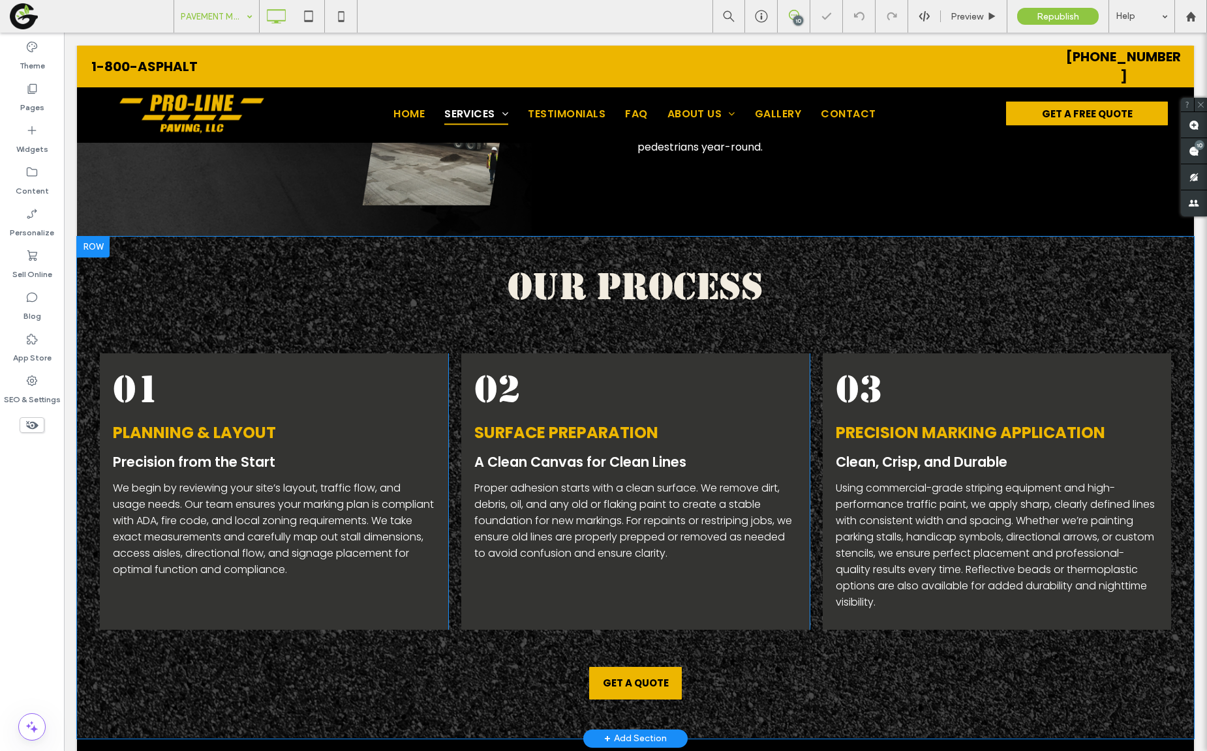
click at [85, 252] on div at bounding box center [93, 247] width 33 height 21
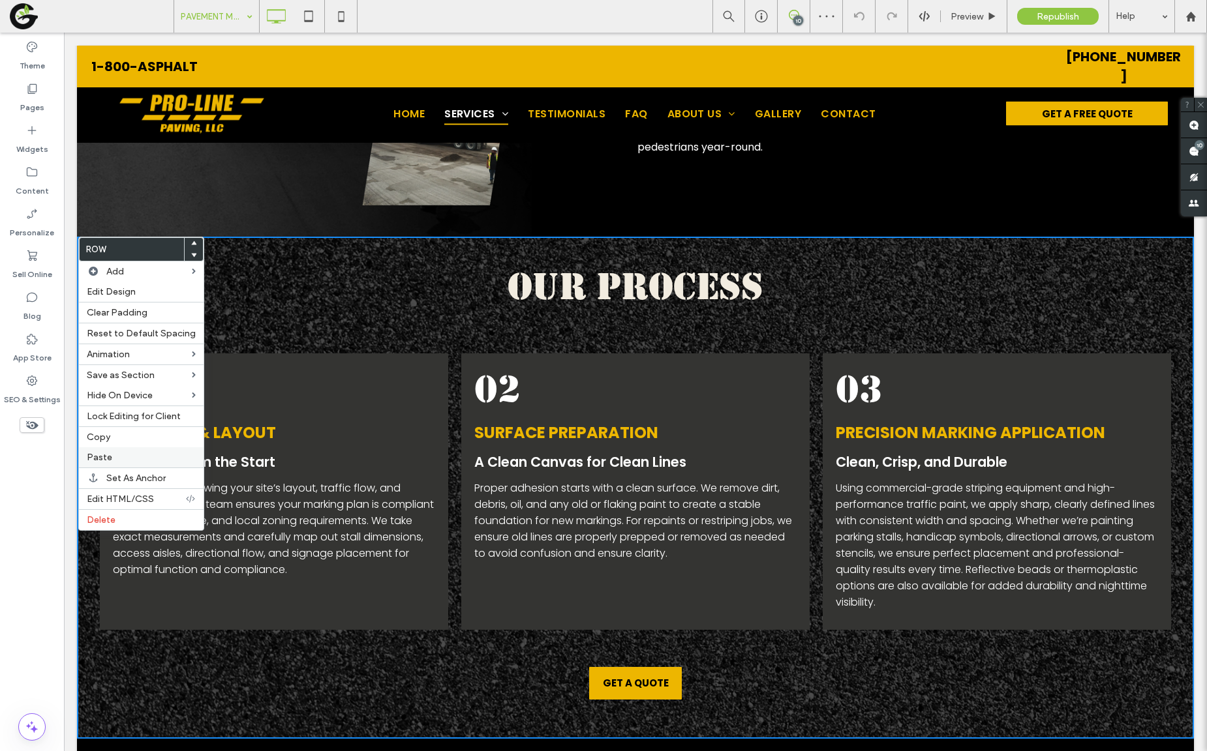
click at [115, 459] on label "Paste" at bounding box center [141, 457] width 109 height 11
